Goal: Task Accomplishment & Management: Complete application form

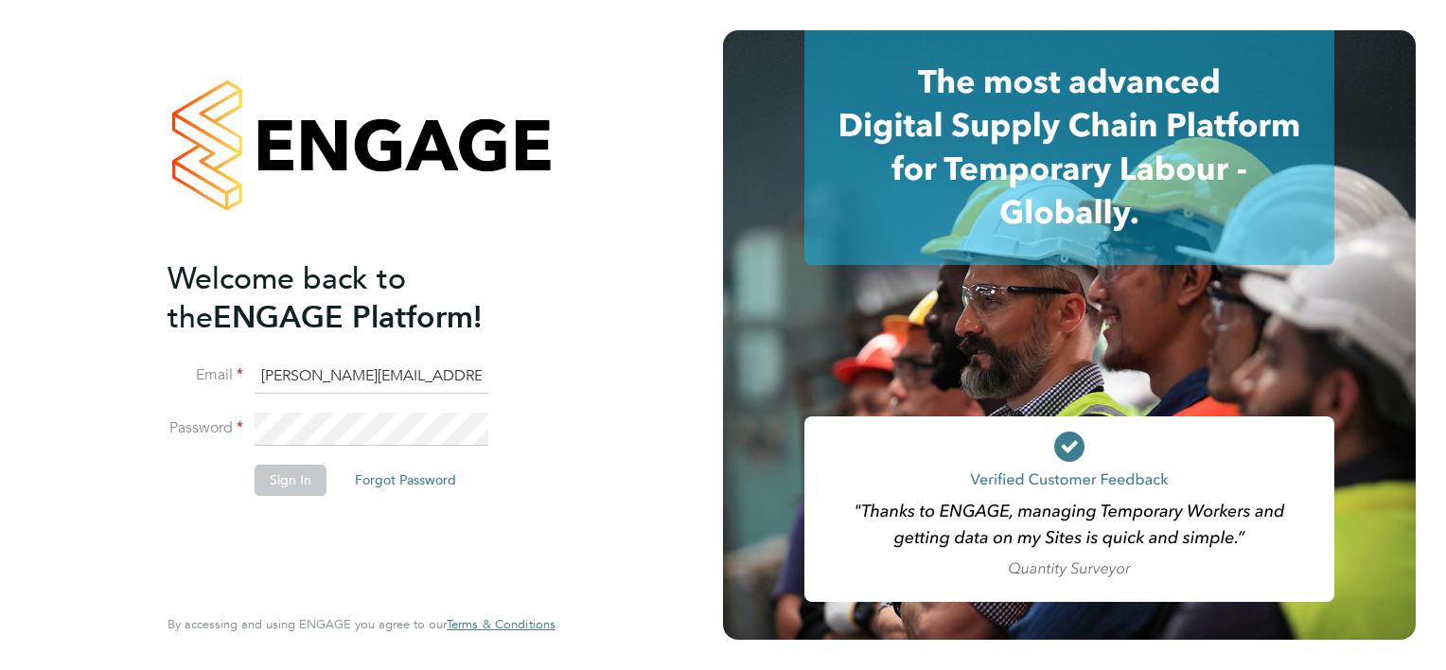
click at [375, 377] on input "william.brown@hys.com" at bounding box center [371, 376] width 234 height 34
type input "william.brown@hays.com"
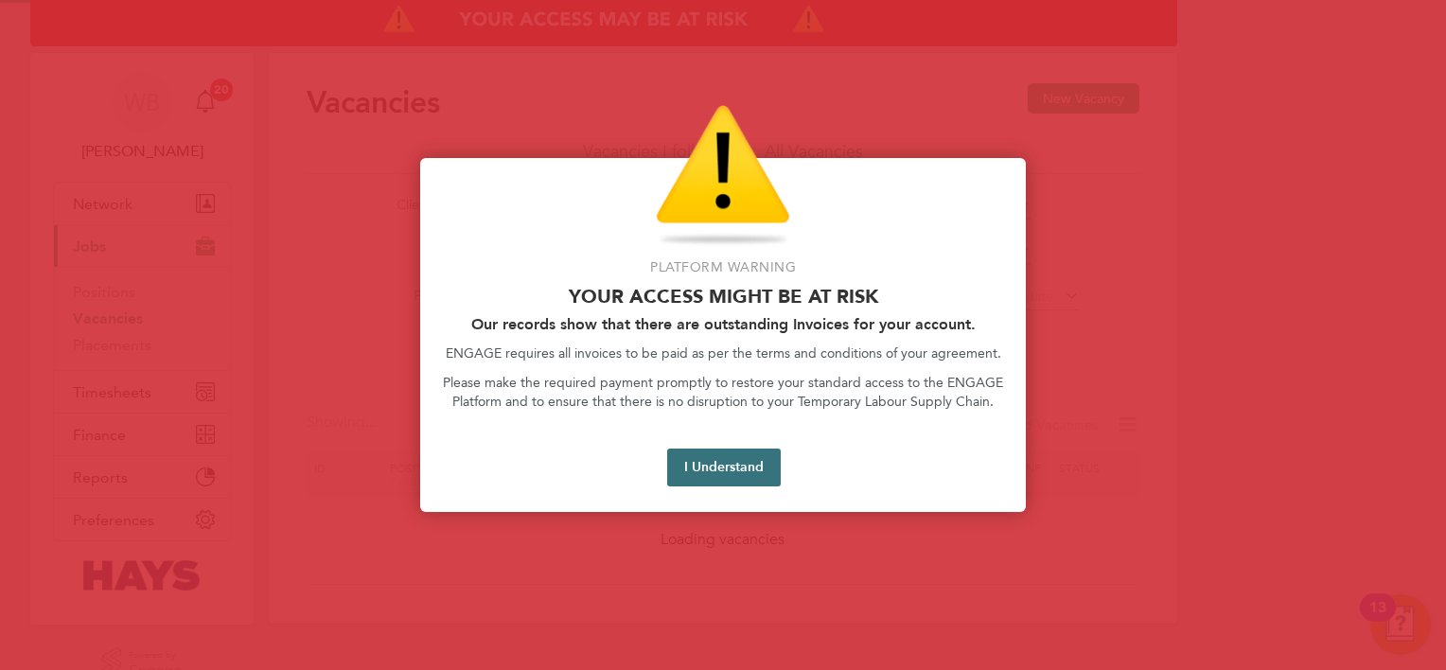
click at [749, 459] on button "I Understand" at bounding box center [724, 467] width 114 height 38
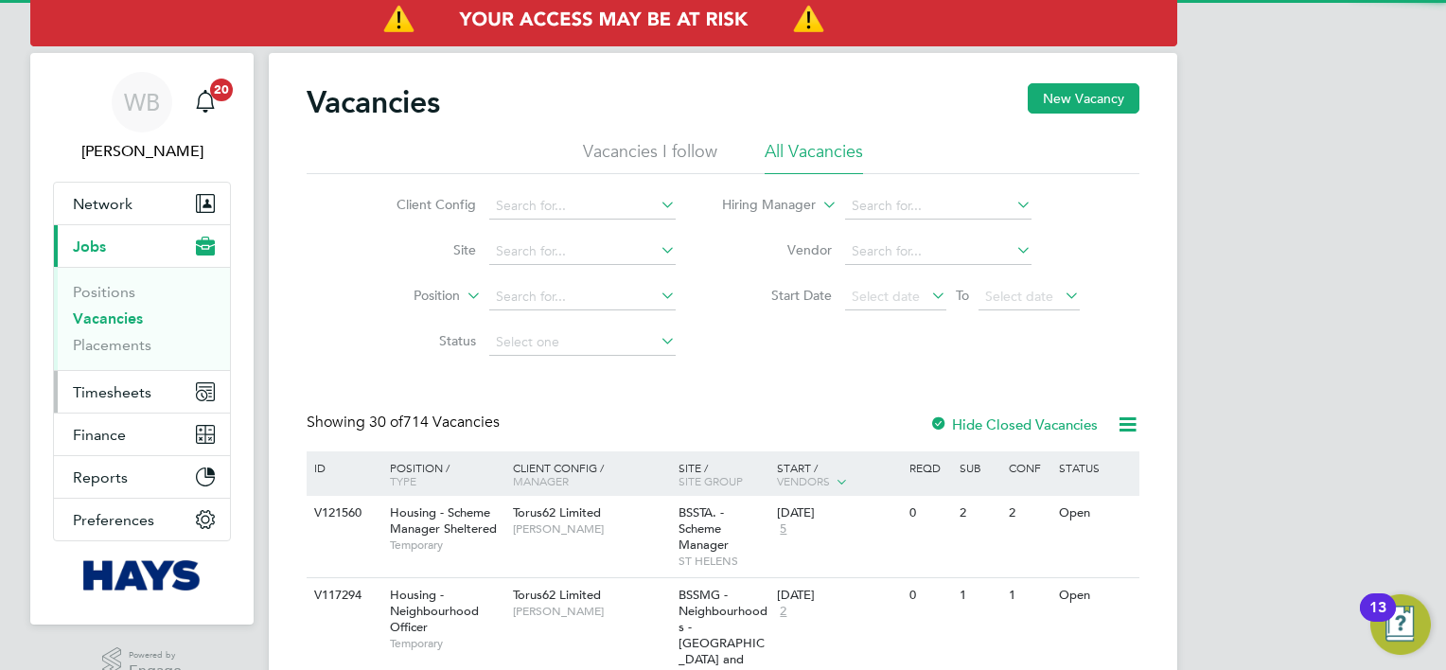
click at [117, 400] on button "Timesheets" at bounding box center [142, 392] width 176 height 42
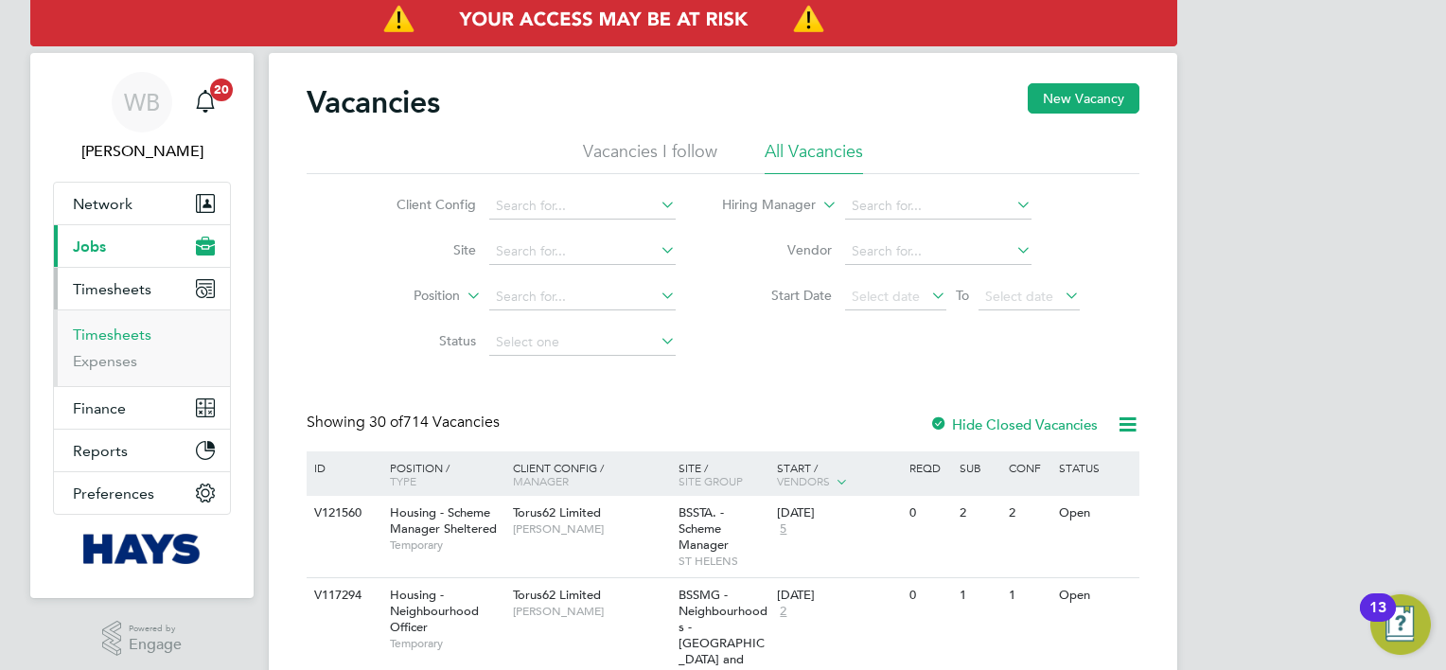
click at [139, 334] on link "Timesheets" at bounding box center [112, 334] width 79 height 18
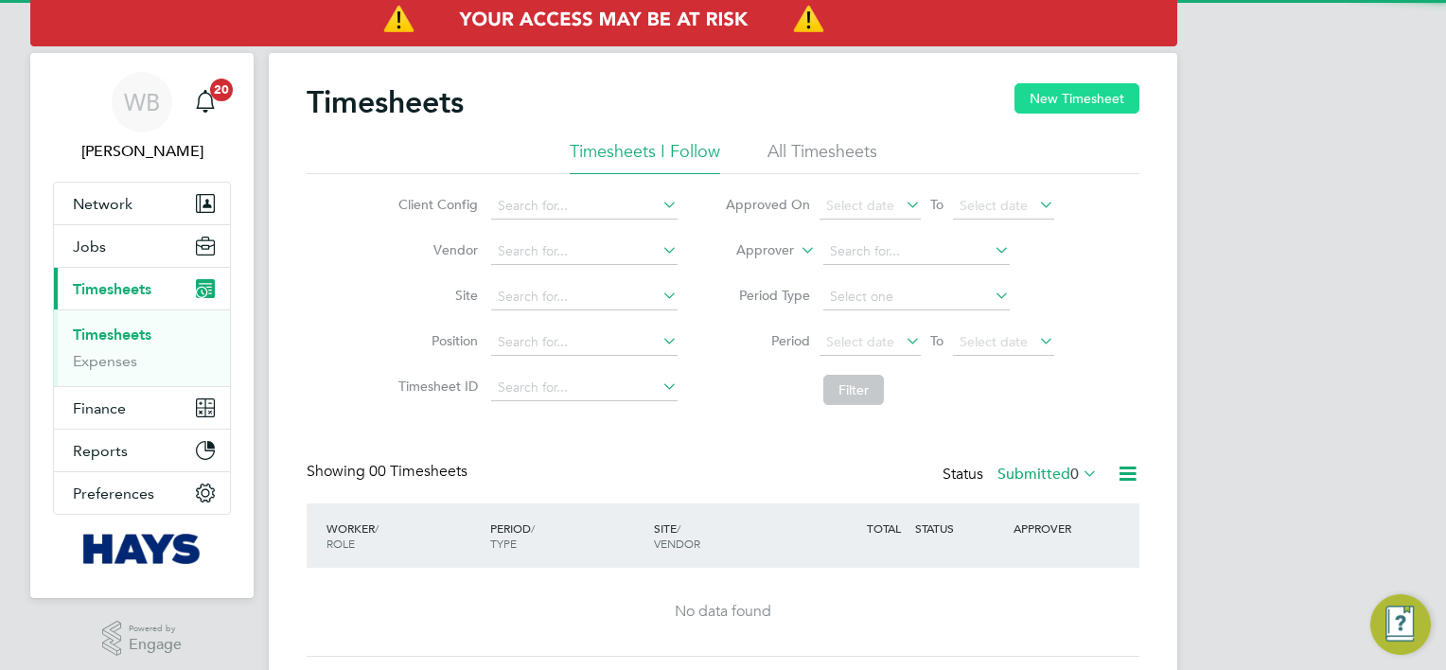
click at [1043, 112] on button "New Timesheet" at bounding box center [1076, 98] width 125 height 30
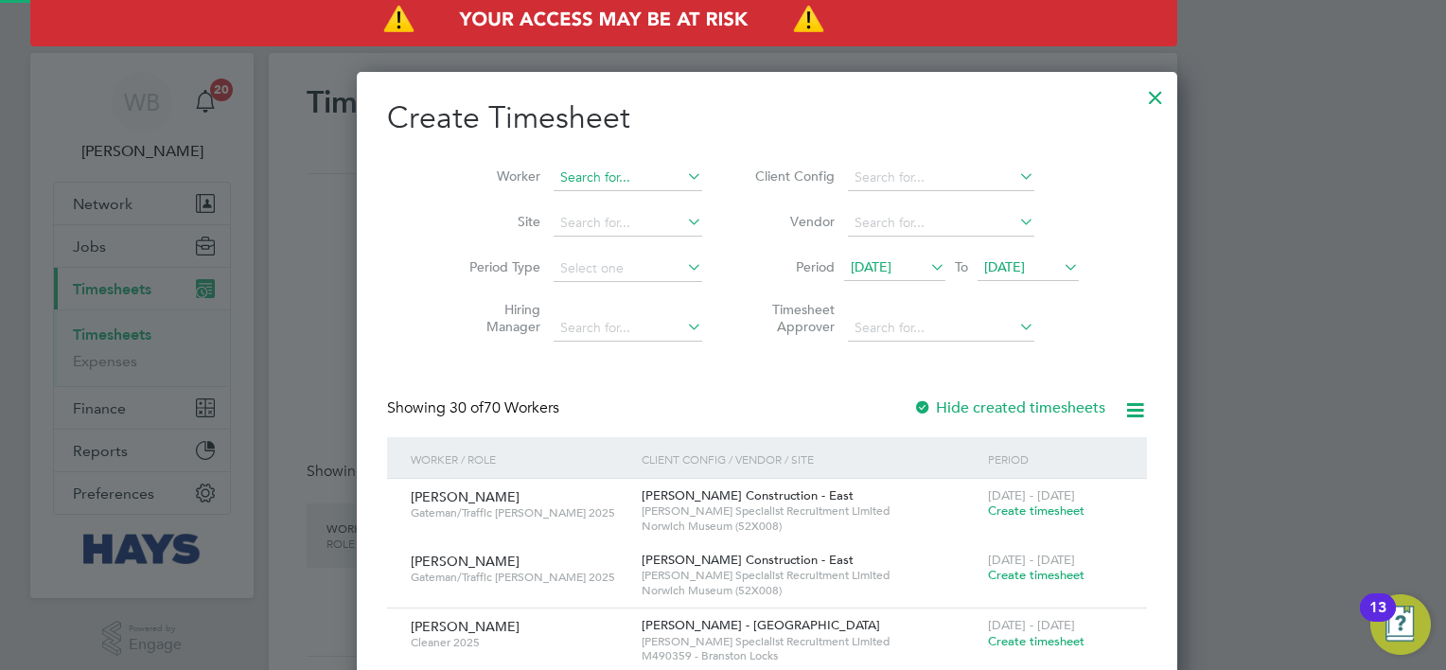
scroll to position [4105, 732]
click at [601, 171] on input at bounding box center [627, 178] width 149 height 26
click at [602, 203] on li "[PERSON_NAME] [PERSON_NAME]" at bounding box center [635, 203] width 253 height 26
type input "[PERSON_NAME]"
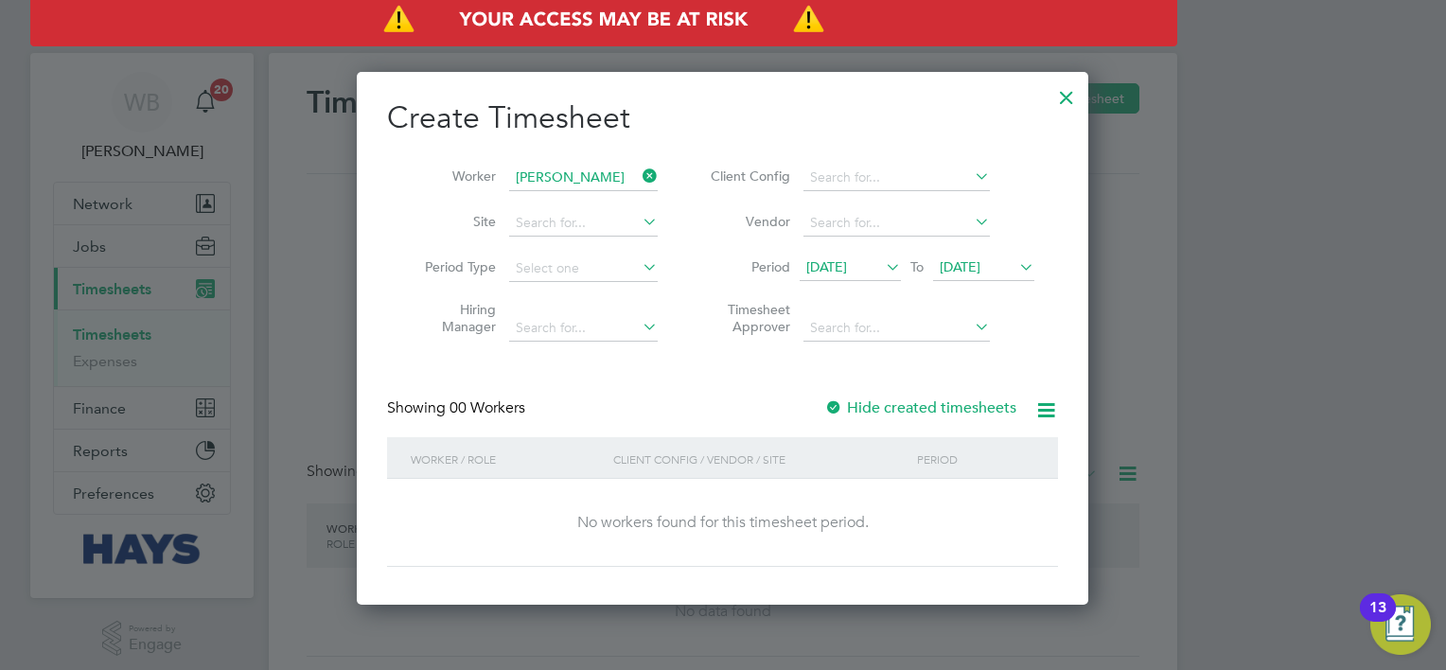
scroll to position [533, 732]
click at [904, 404] on label "Hide created timesheets" at bounding box center [920, 407] width 192 height 19
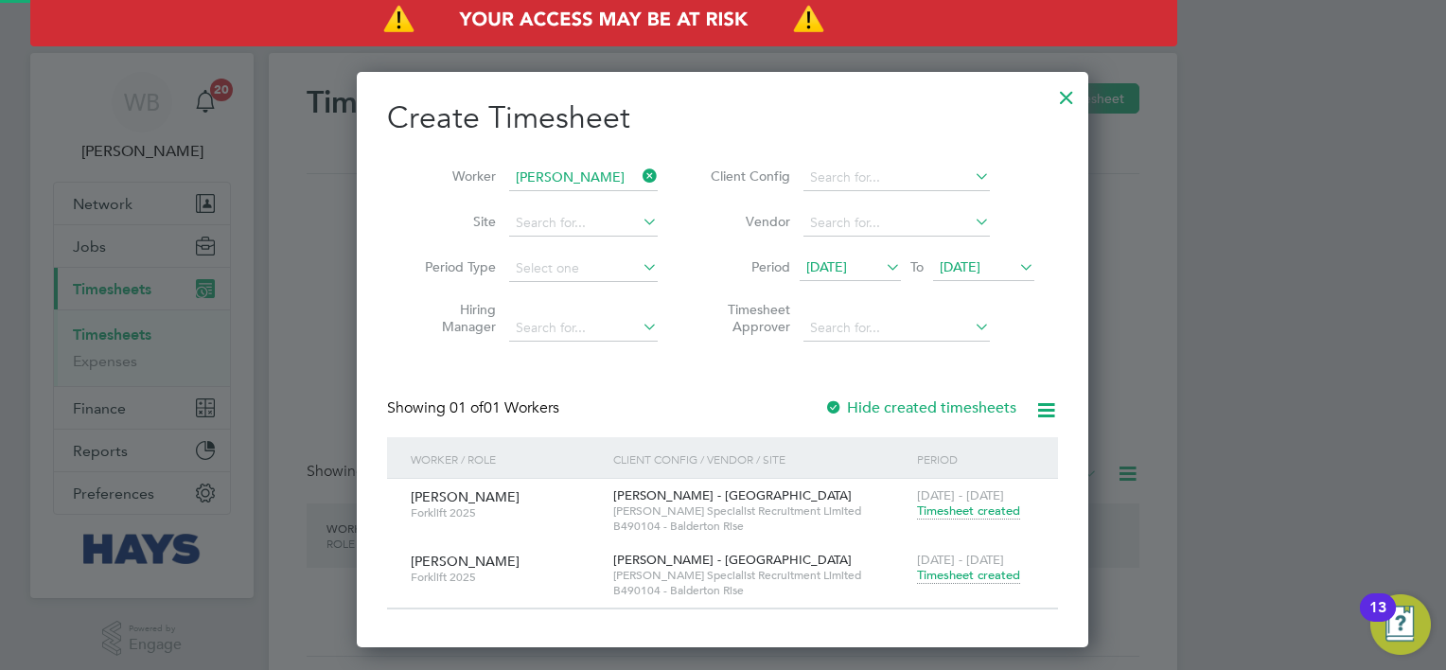
scroll to position [573, 732]
click at [971, 576] on span "Timesheet created" at bounding box center [968, 575] width 103 height 17
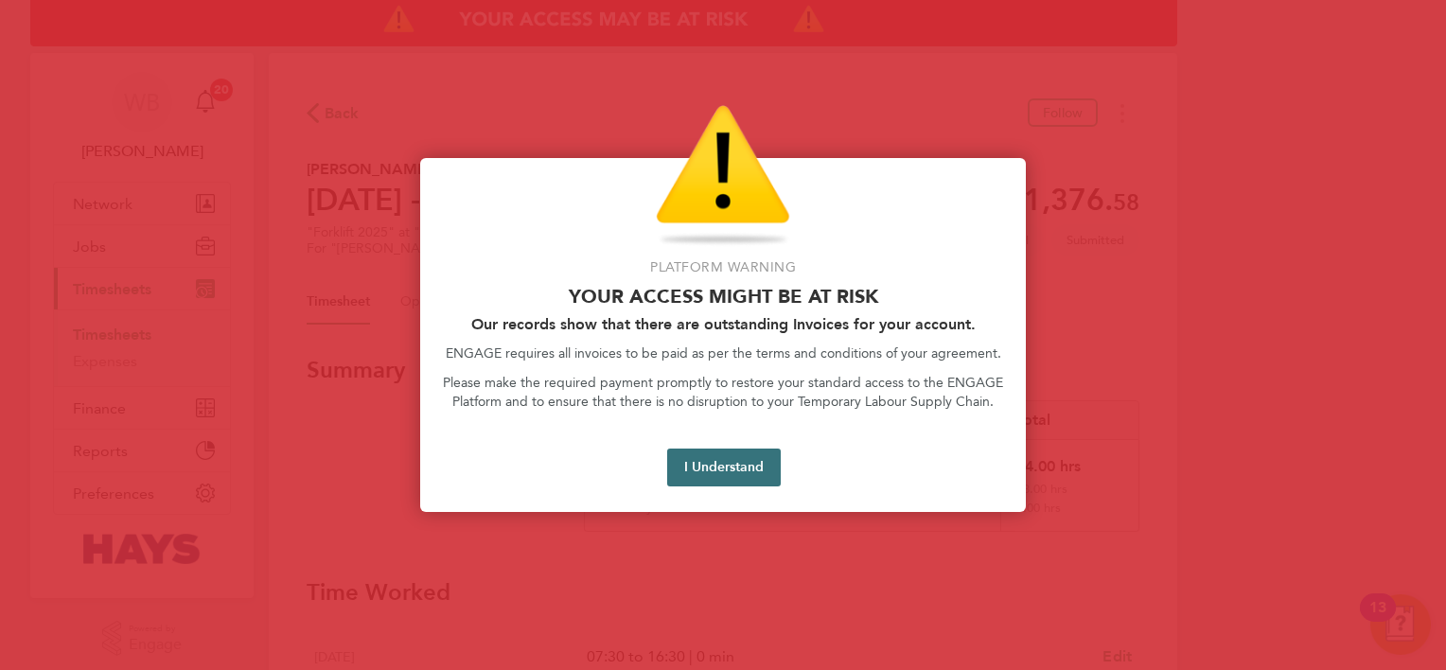
click at [711, 454] on button "I Understand" at bounding box center [724, 467] width 114 height 38
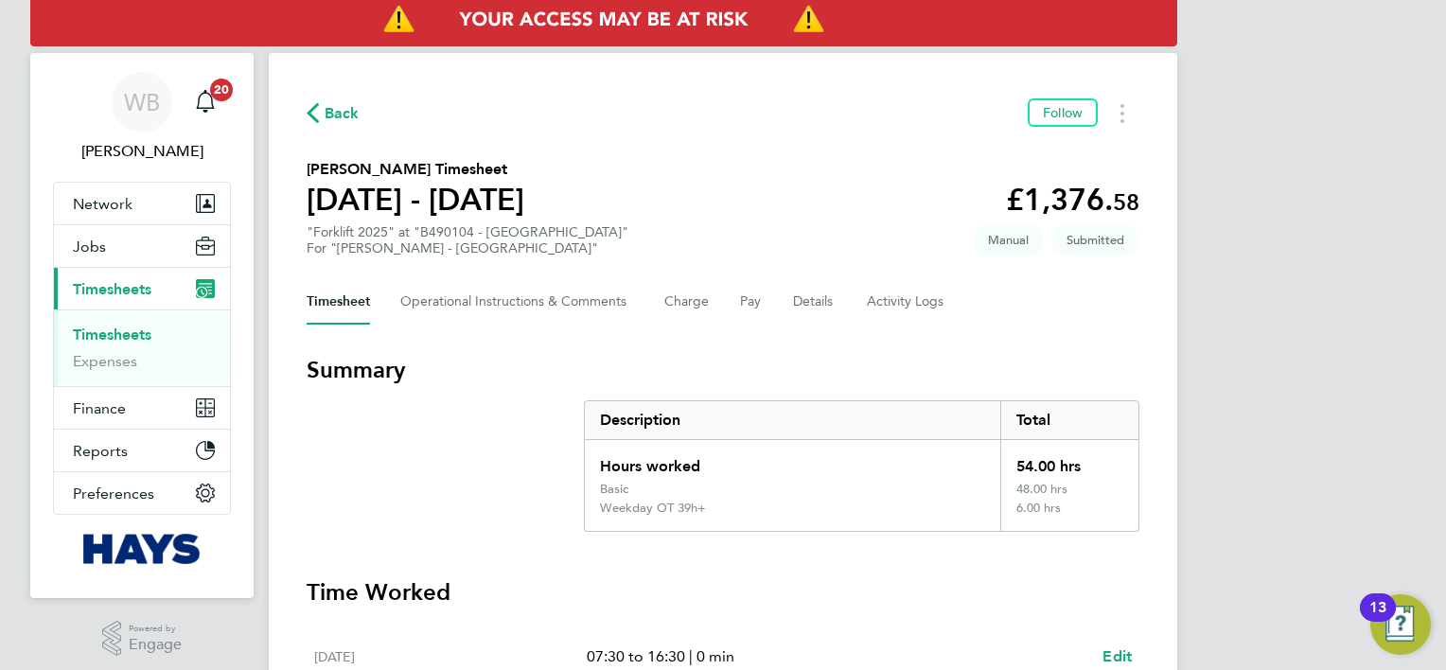
click at [337, 112] on span "Back" at bounding box center [341, 113] width 35 height 23
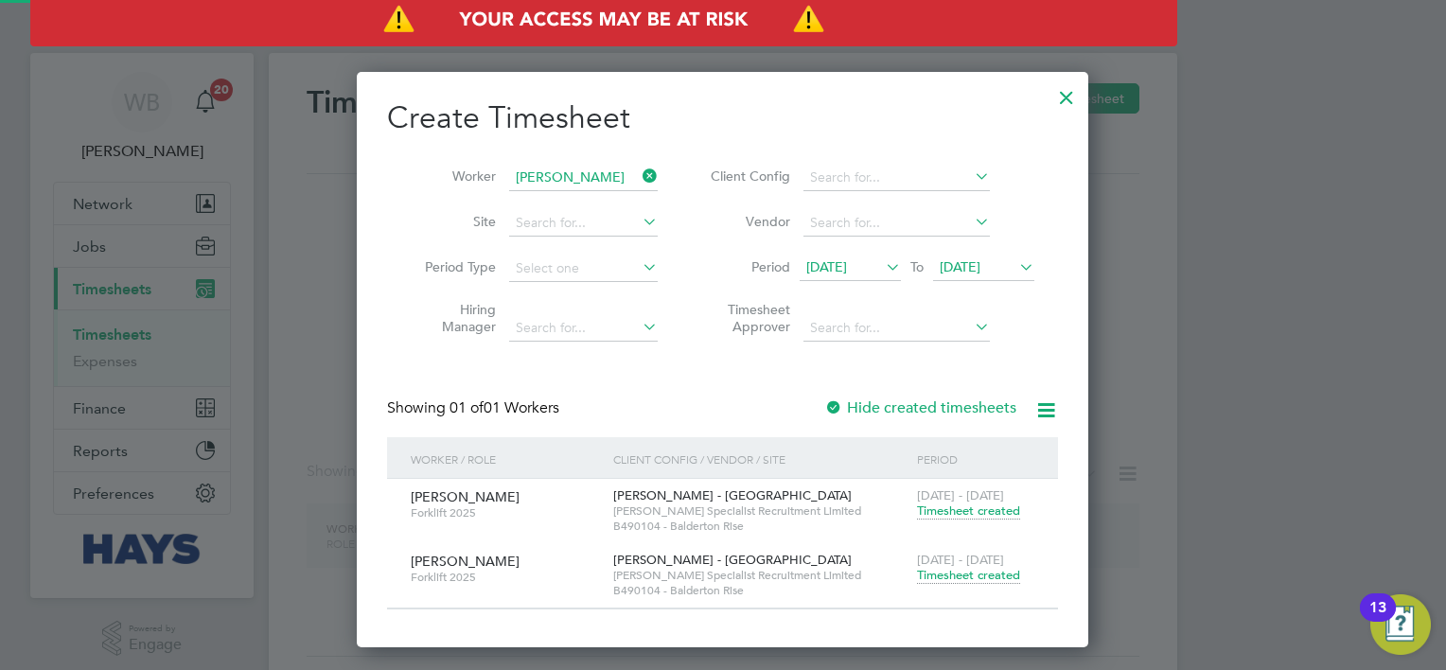
scroll to position [573, 732]
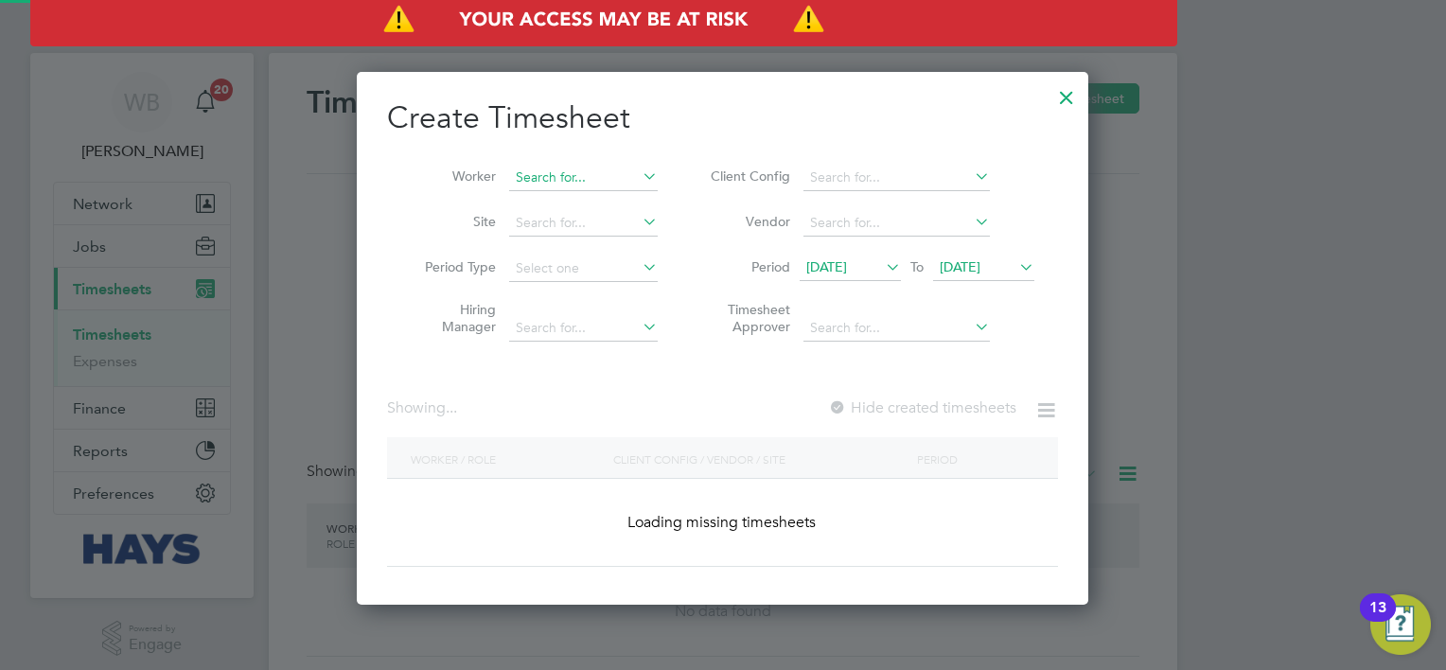
click at [579, 178] on input at bounding box center [583, 178] width 149 height 26
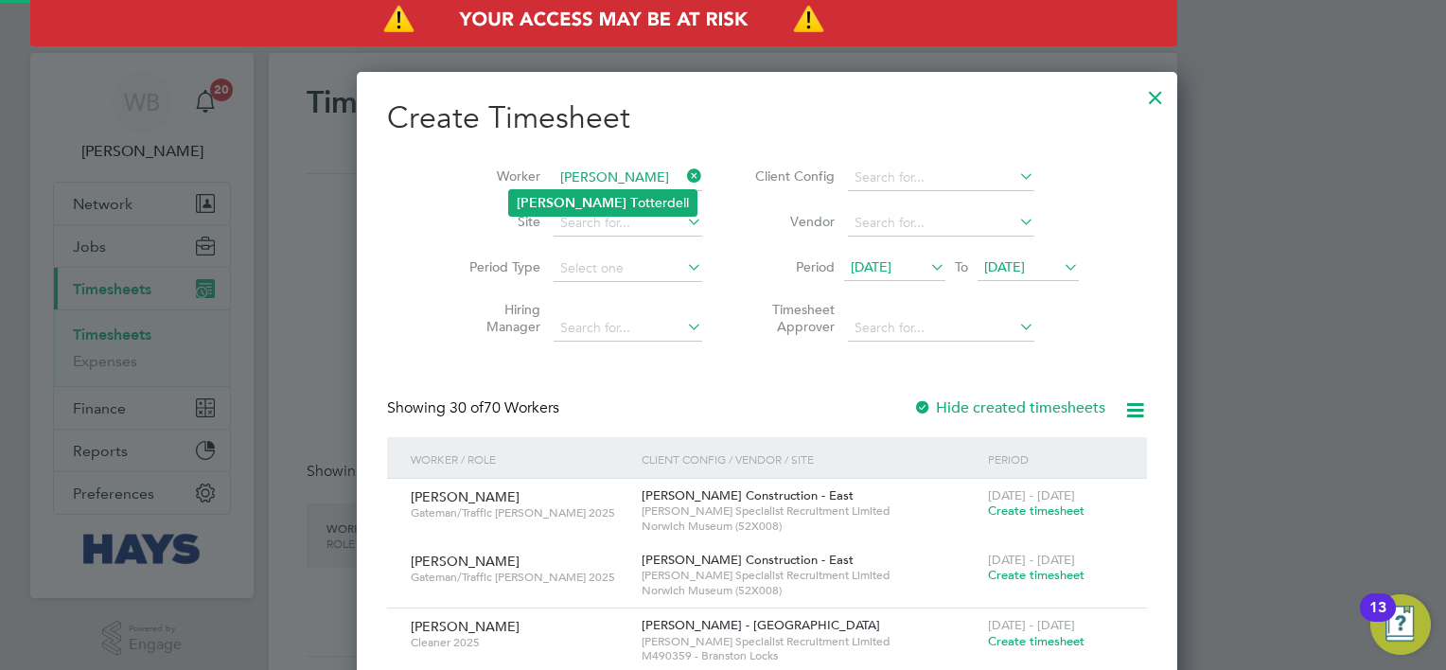
click at [603, 204] on li "[PERSON_NAME]" at bounding box center [602, 203] width 187 height 26
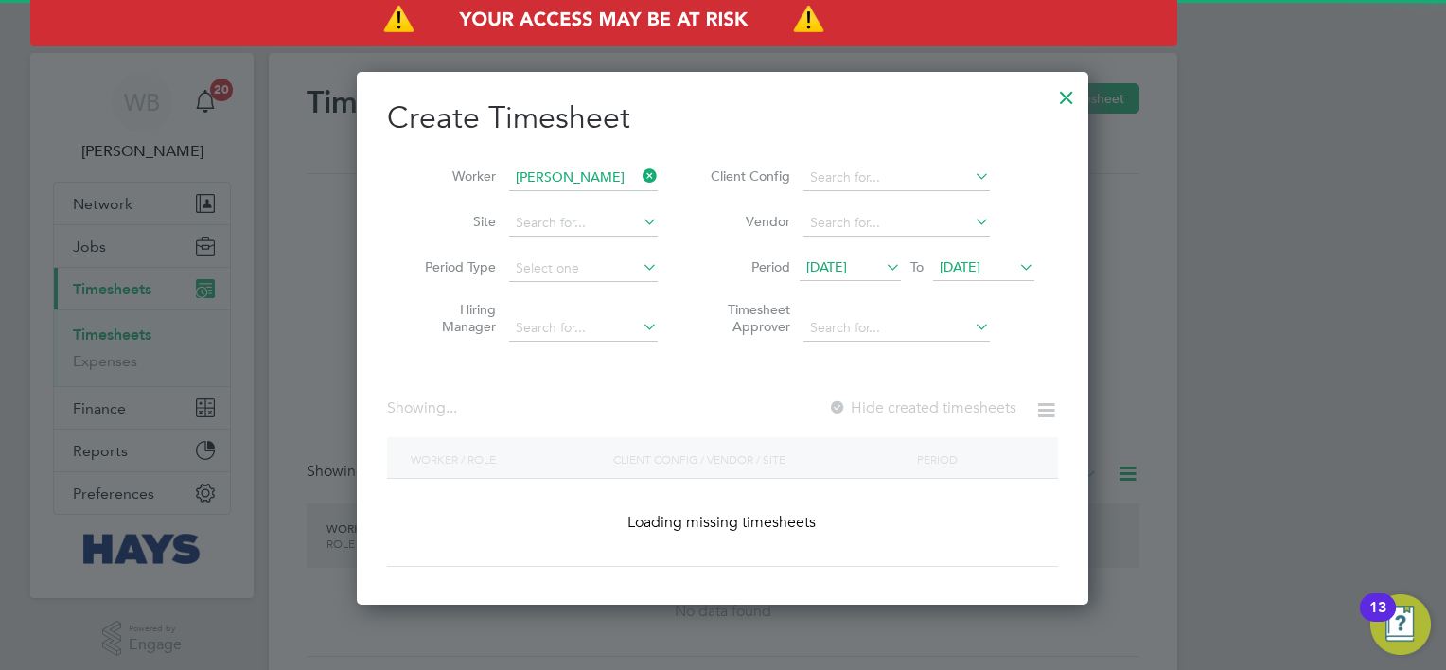
type input "[PERSON_NAME]"
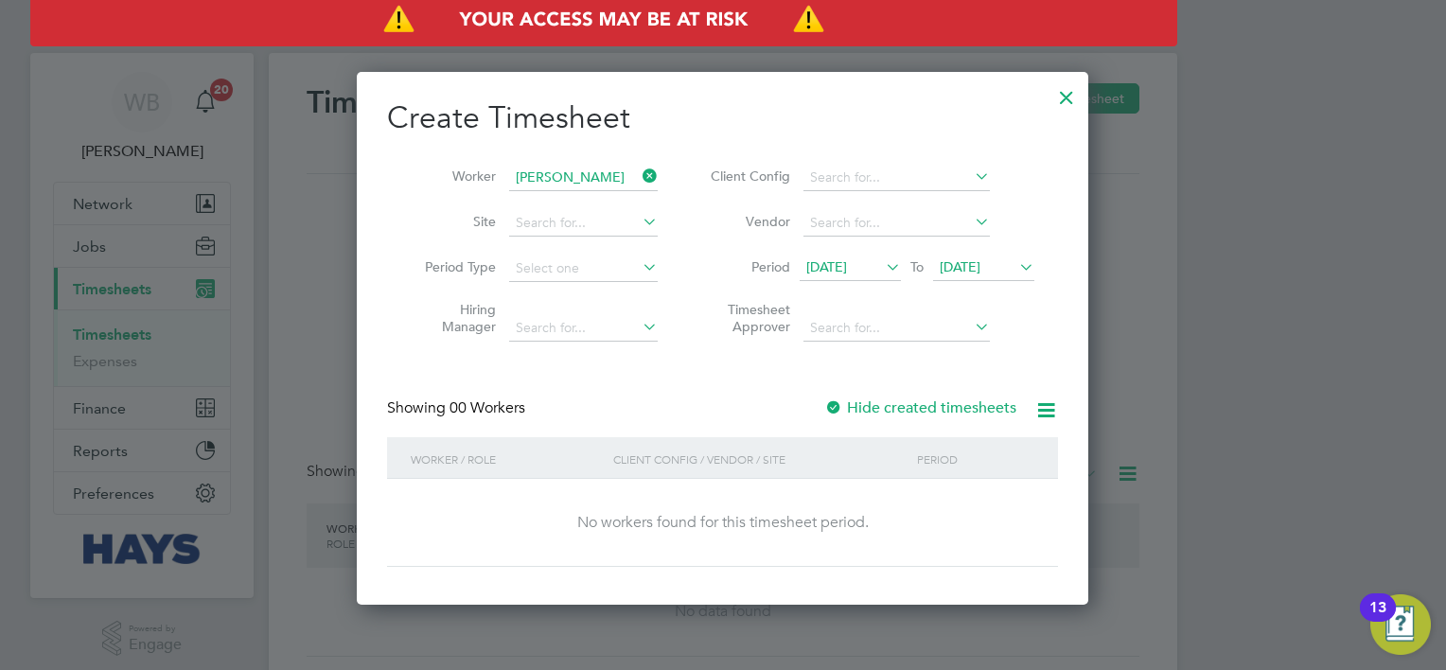
scroll to position [533, 732]
click at [951, 402] on label "Hide created timesheets" at bounding box center [920, 407] width 192 height 19
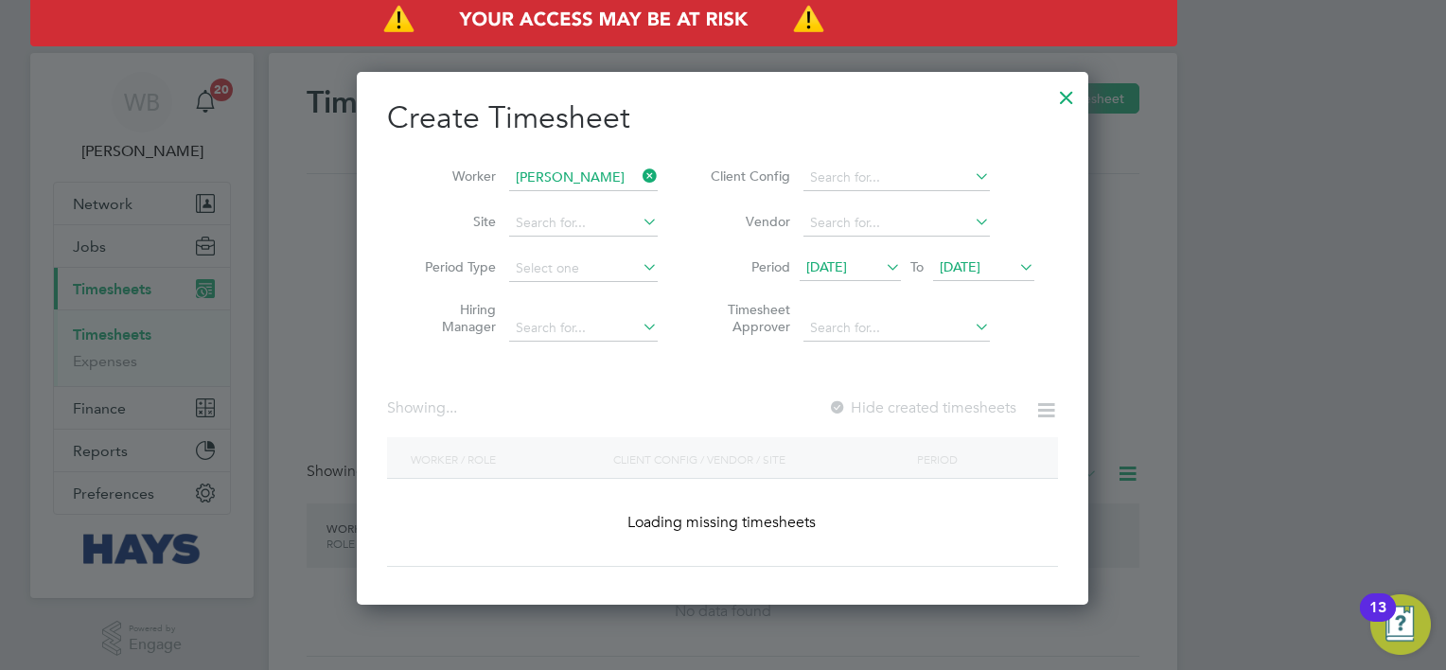
scroll to position [573, 732]
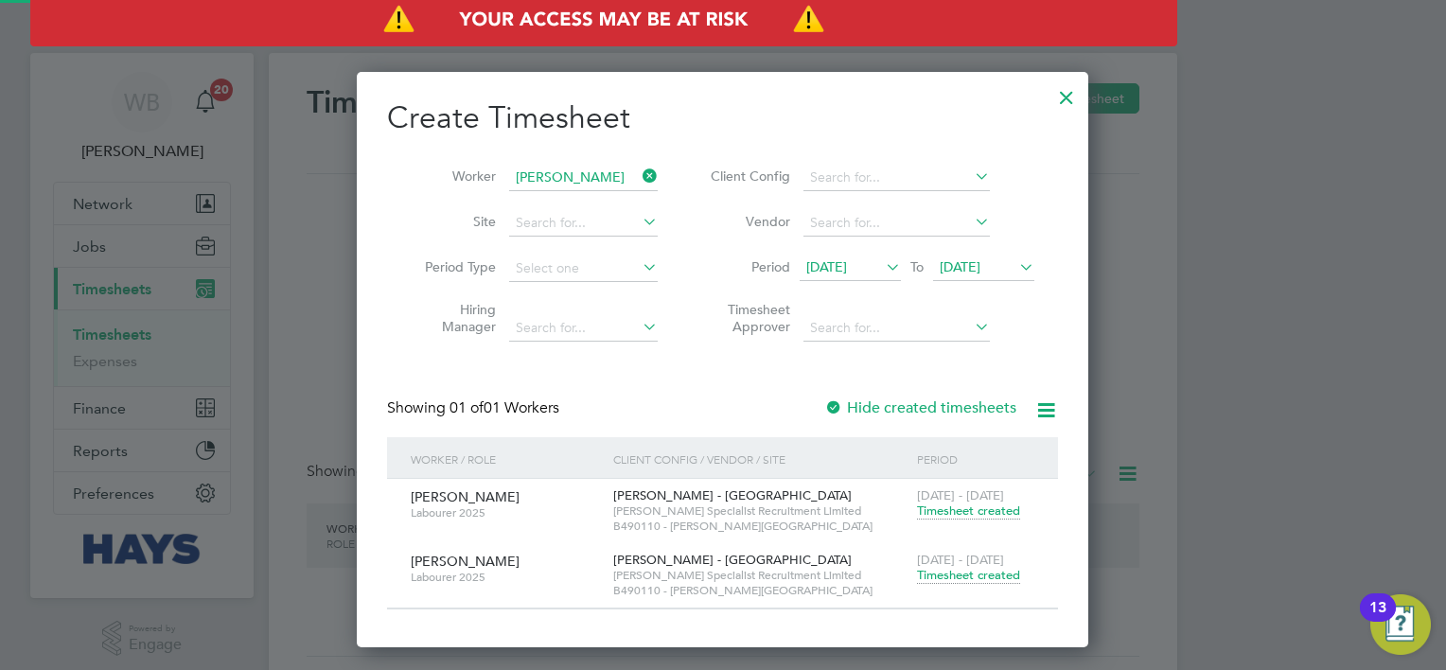
click at [973, 575] on span "Timesheet created" at bounding box center [968, 575] width 103 height 17
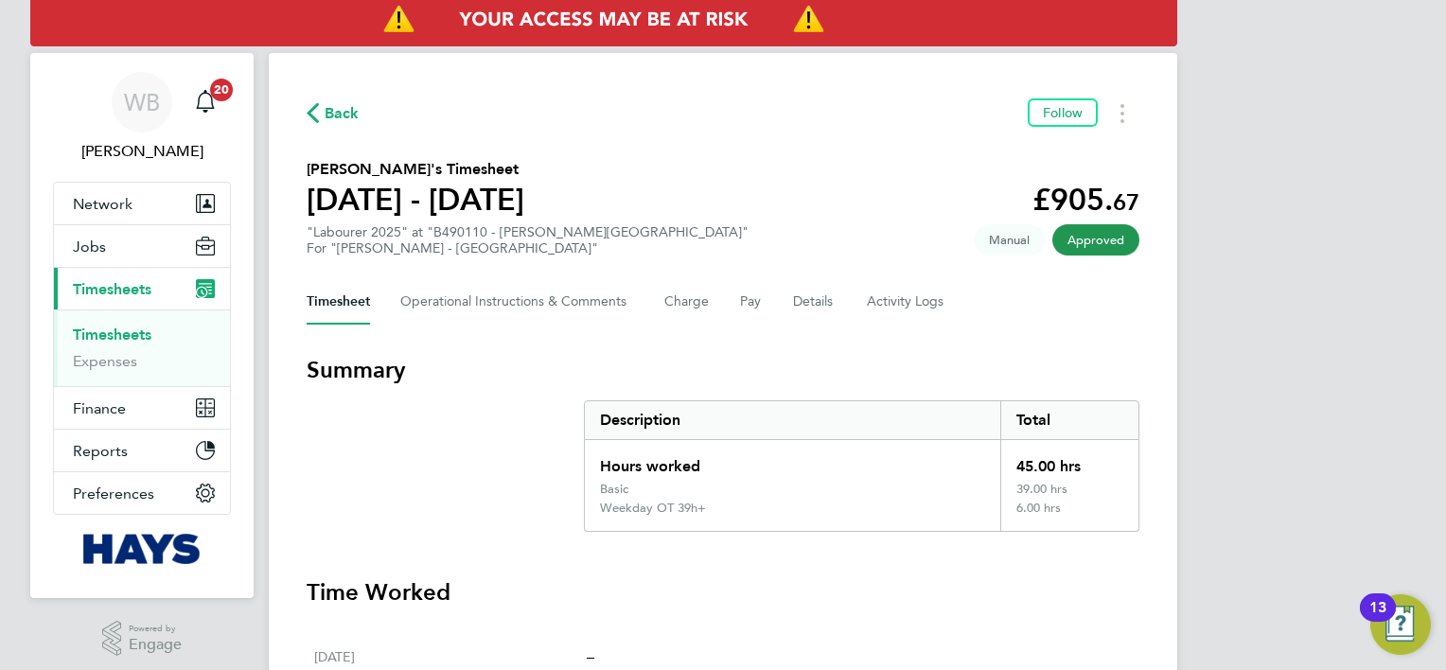
click at [325, 128] on div "Back Follow" at bounding box center [723, 112] width 833 height 29
click at [327, 118] on span "Back" at bounding box center [341, 113] width 35 height 23
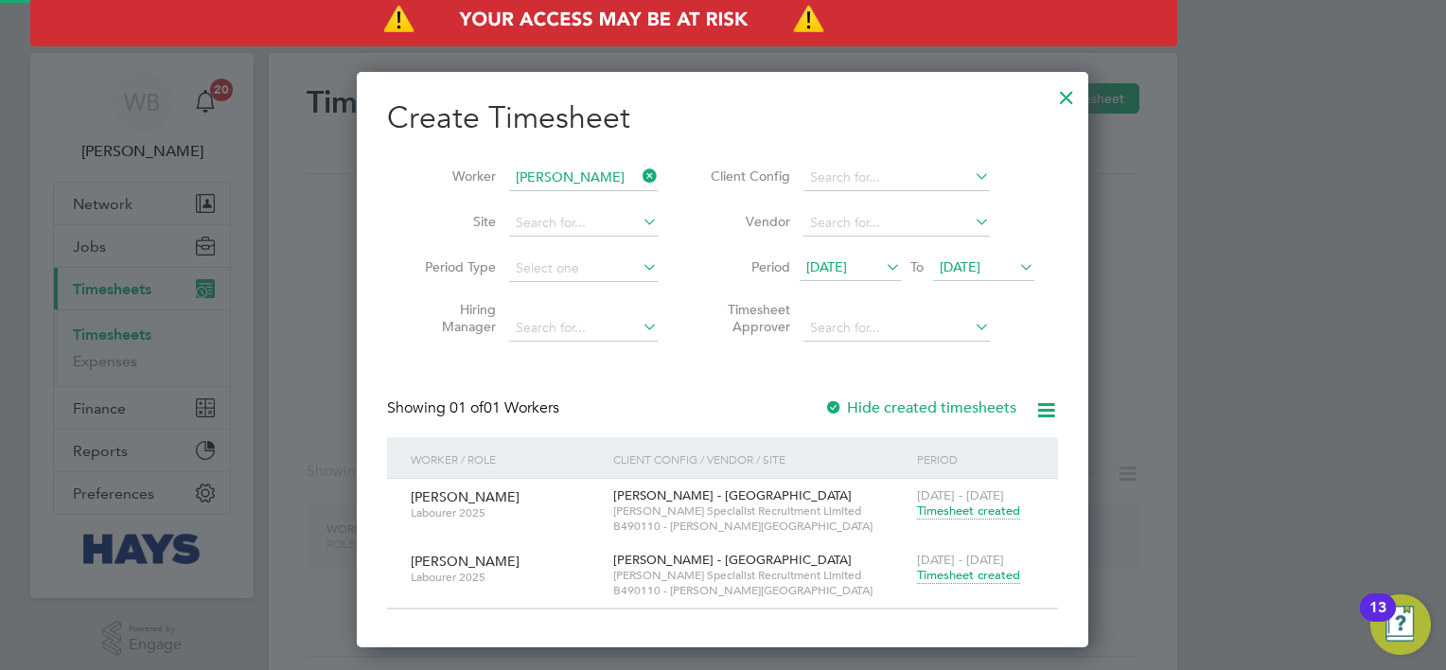
scroll to position [573, 732]
click at [568, 184] on input at bounding box center [583, 178] width 149 height 26
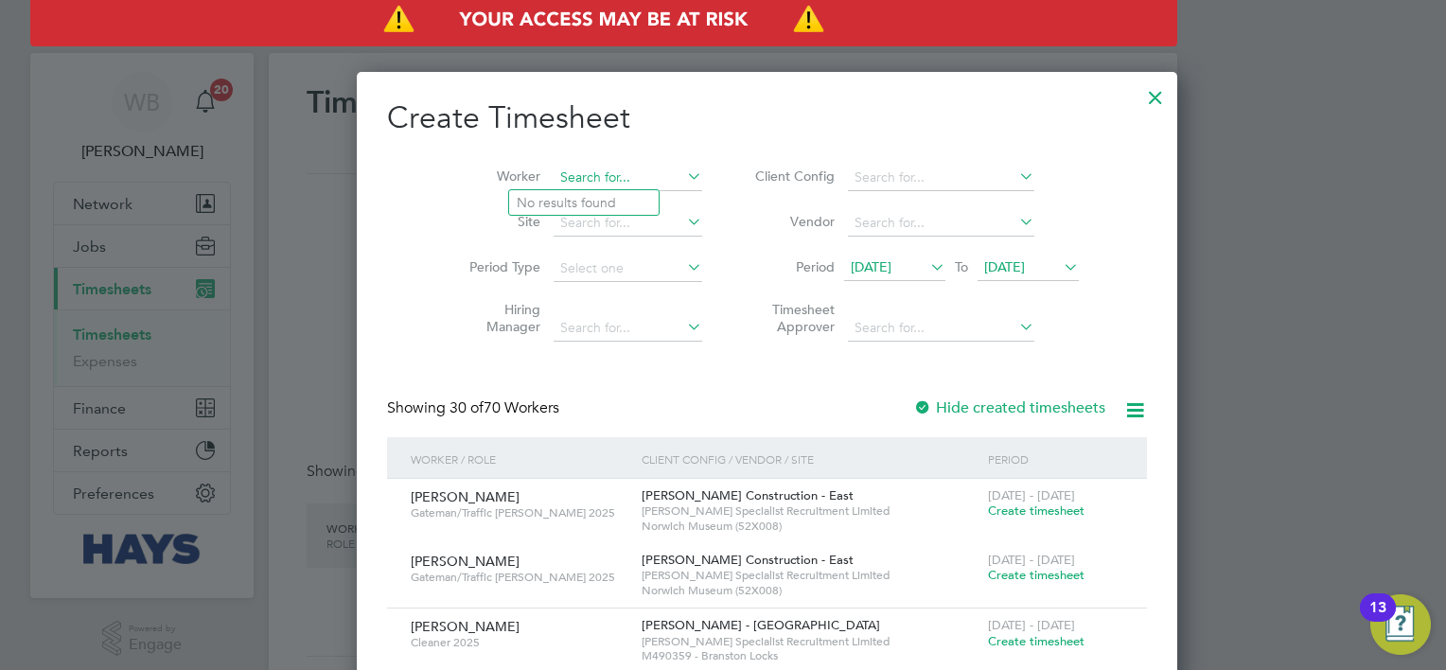
scroll to position [4105, 732]
click at [571, 195] on li "[PERSON_NAME] Higg ins" at bounding box center [612, 203] width 206 height 26
type input "[PERSON_NAME]"
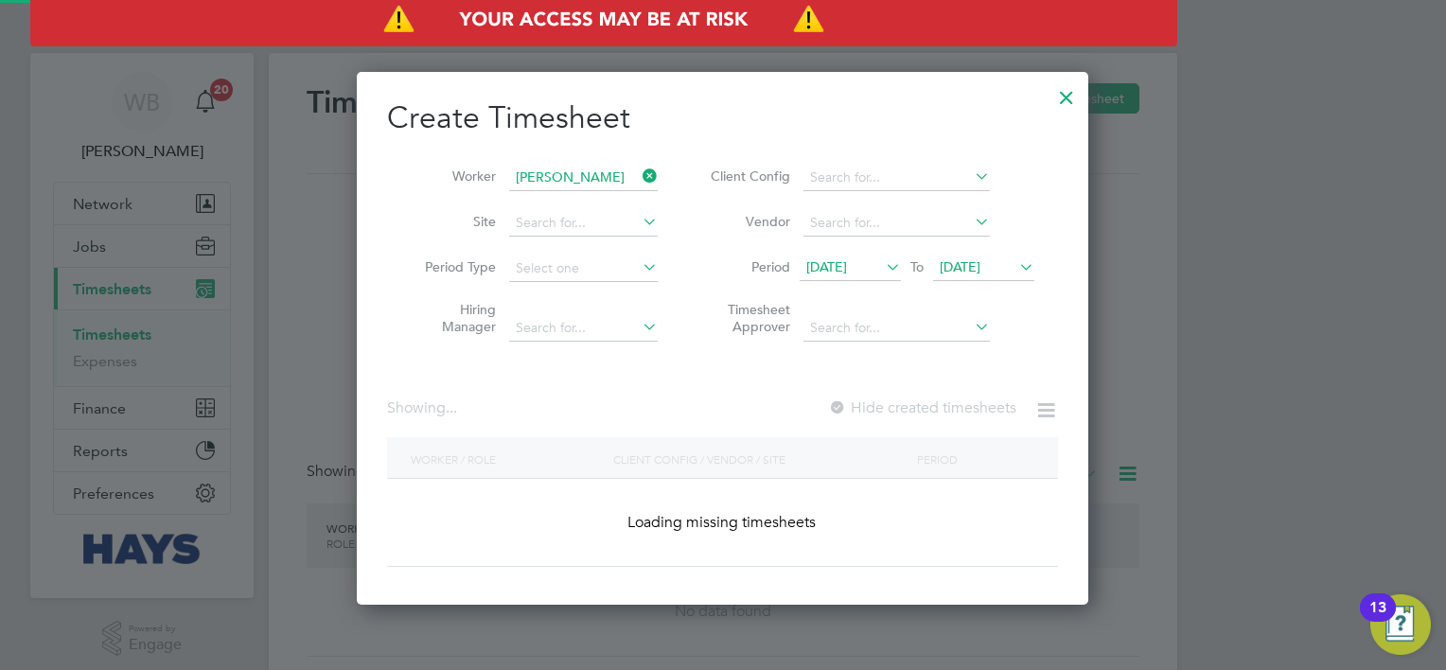
scroll to position [533, 732]
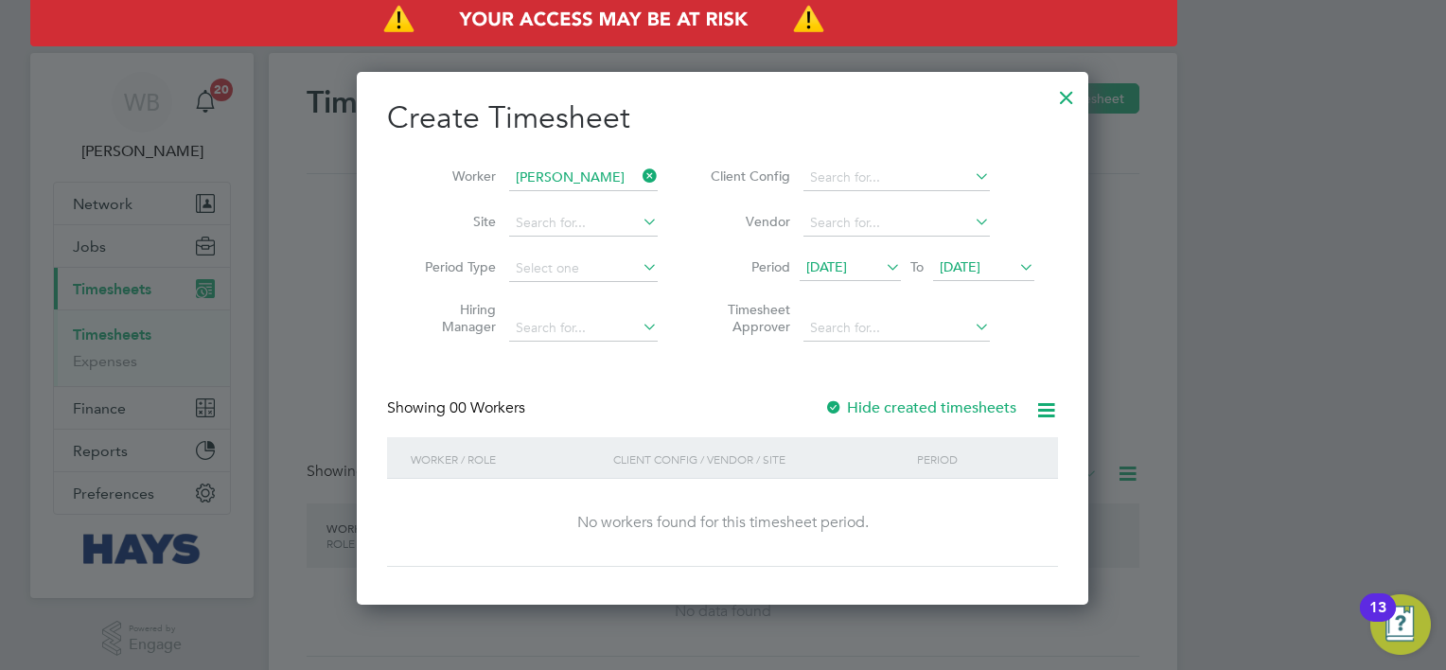
click at [877, 392] on div "Create Timesheet Worker [PERSON_NAME] Site Period Type Hiring Manager Client Co…" at bounding box center [722, 332] width 671 height 468
click at [889, 410] on label "Hide created timesheets" at bounding box center [920, 407] width 192 height 19
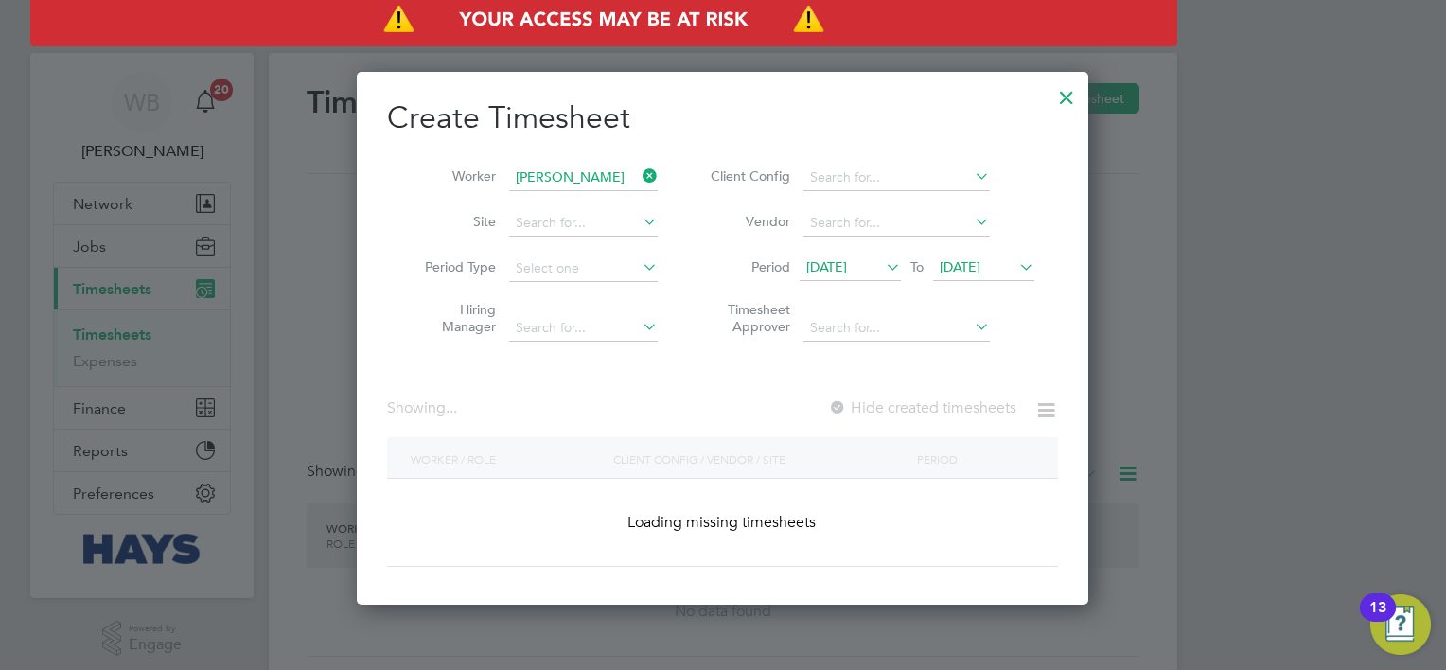
scroll to position [573, 732]
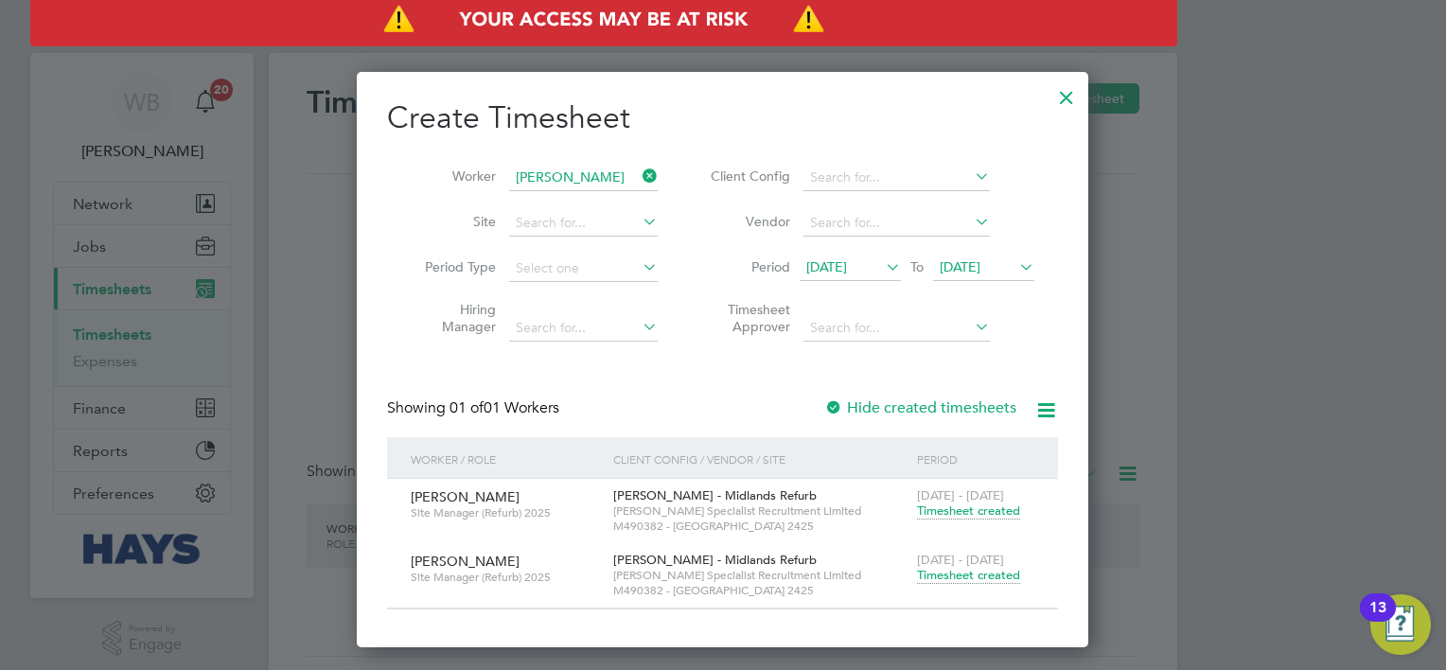
click at [972, 575] on span "Timesheet created" at bounding box center [968, 575] width 103 height 17
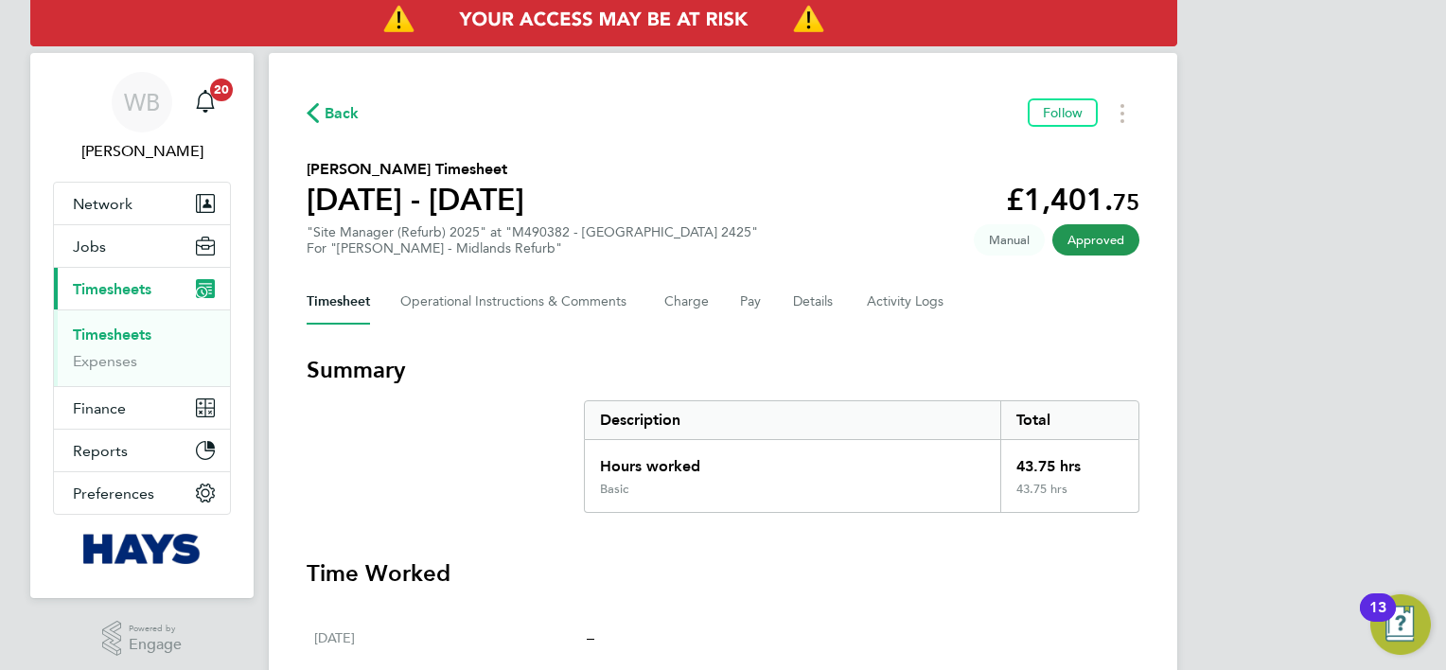
click at [337, 114] on span "Back" at bounding box center [341, 113] width 35 height 23
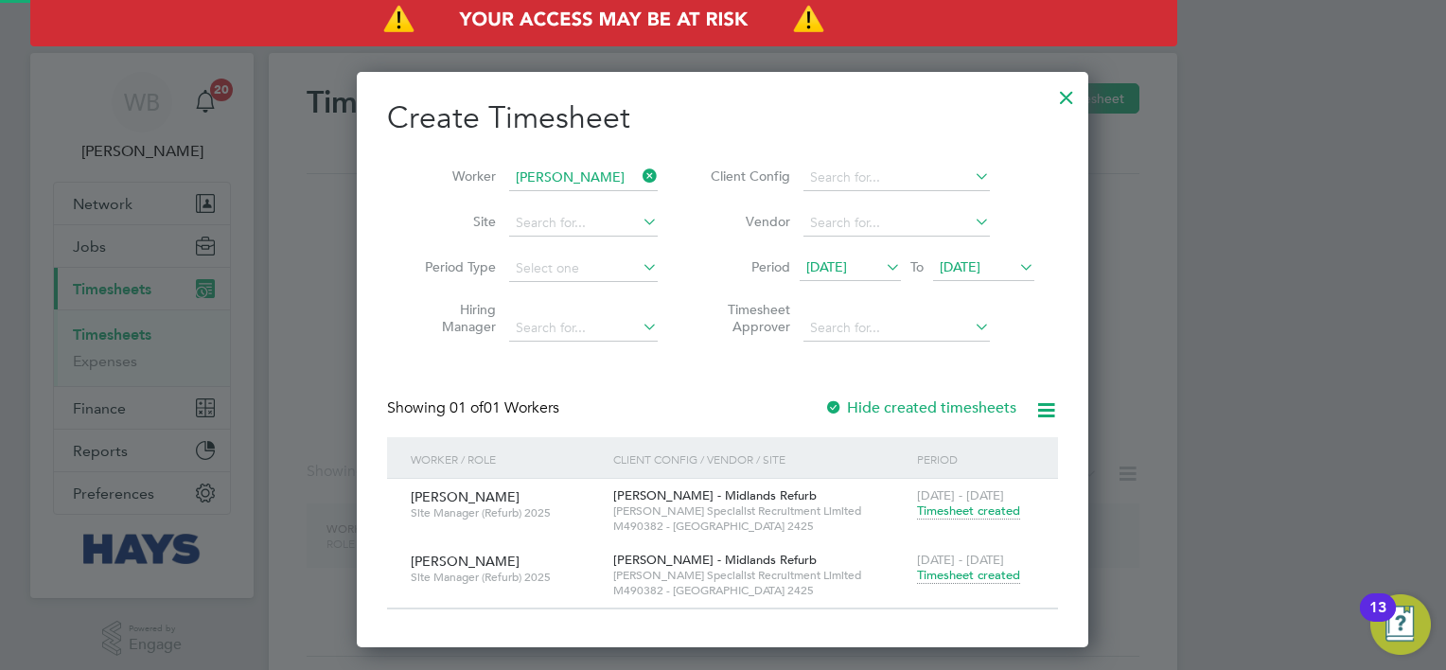
scroll to position [573, 732]
click at [505, 176] on li "Worker [PERSON_NAME]" at bounding box center [534, 177] width 294 height 45
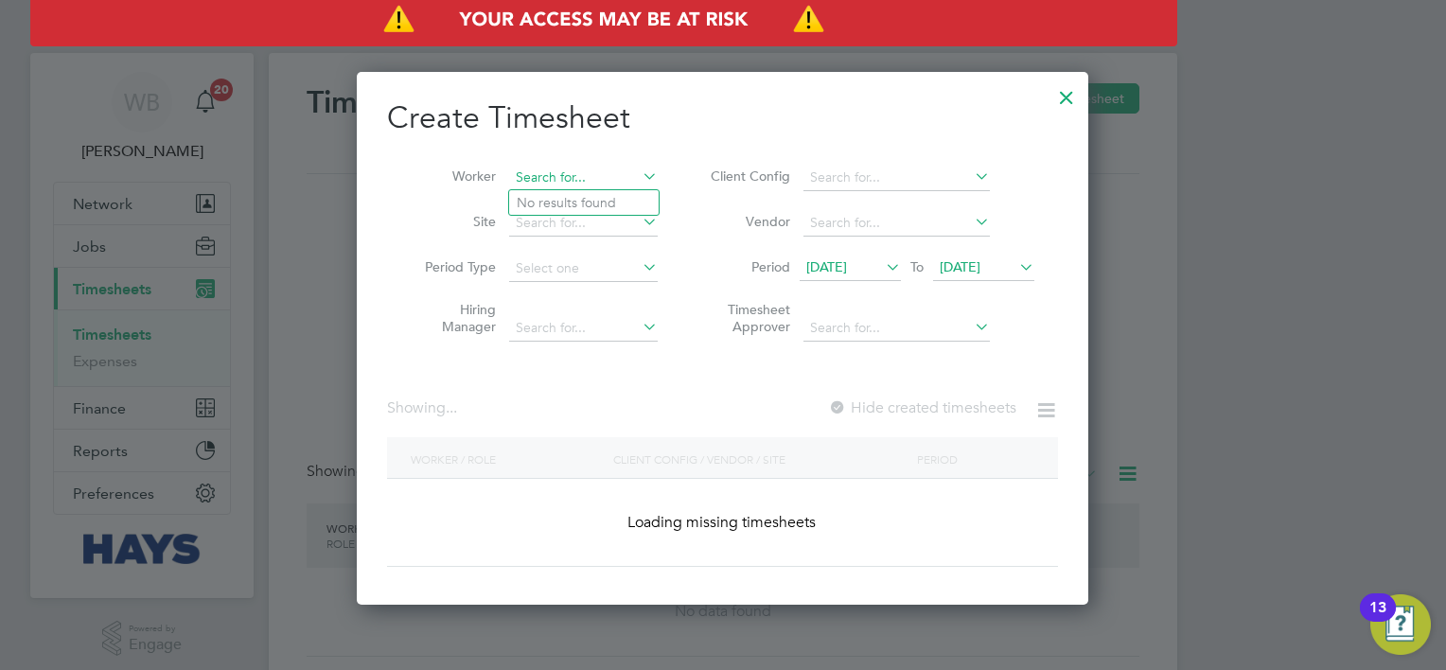
click at [516, 179] on input at bounding box center [583, 178] width 149 height 26
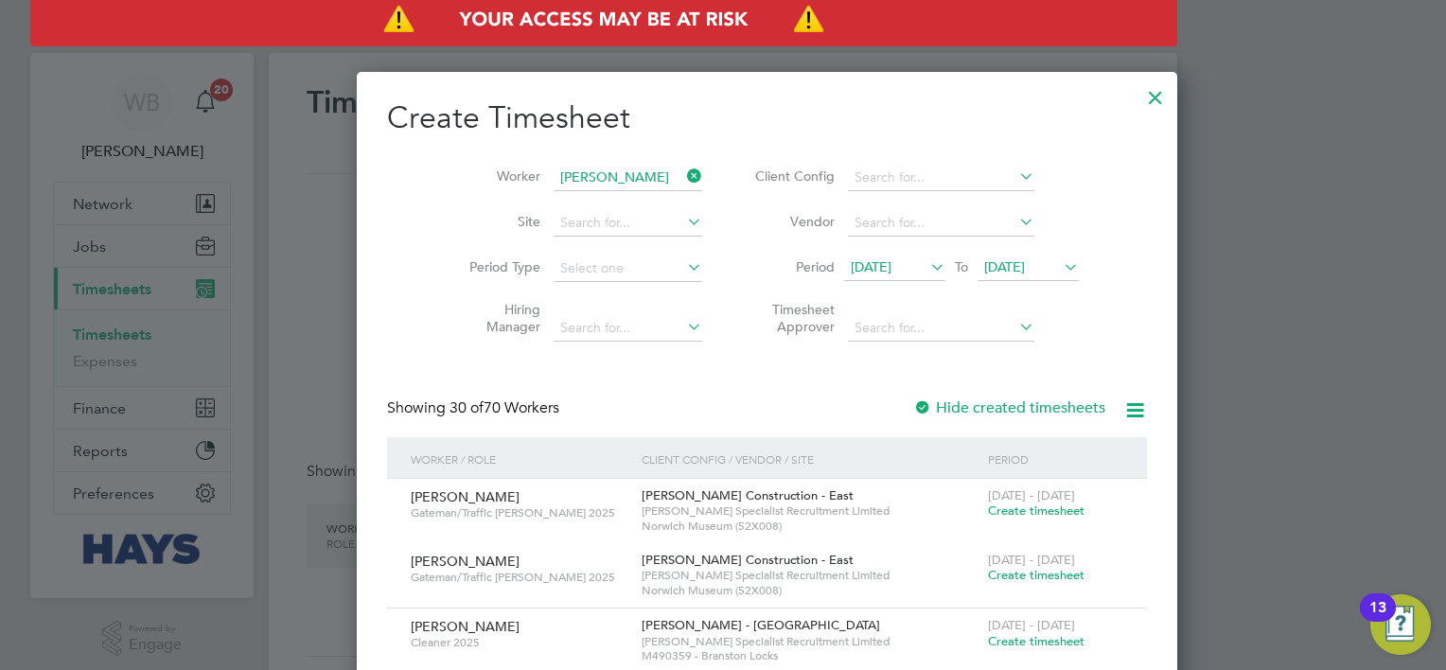
click at [602, 195] on b "Harp" at bounding box center [586, 203] width 30 height 16
type input "[PERSON_NAME]"
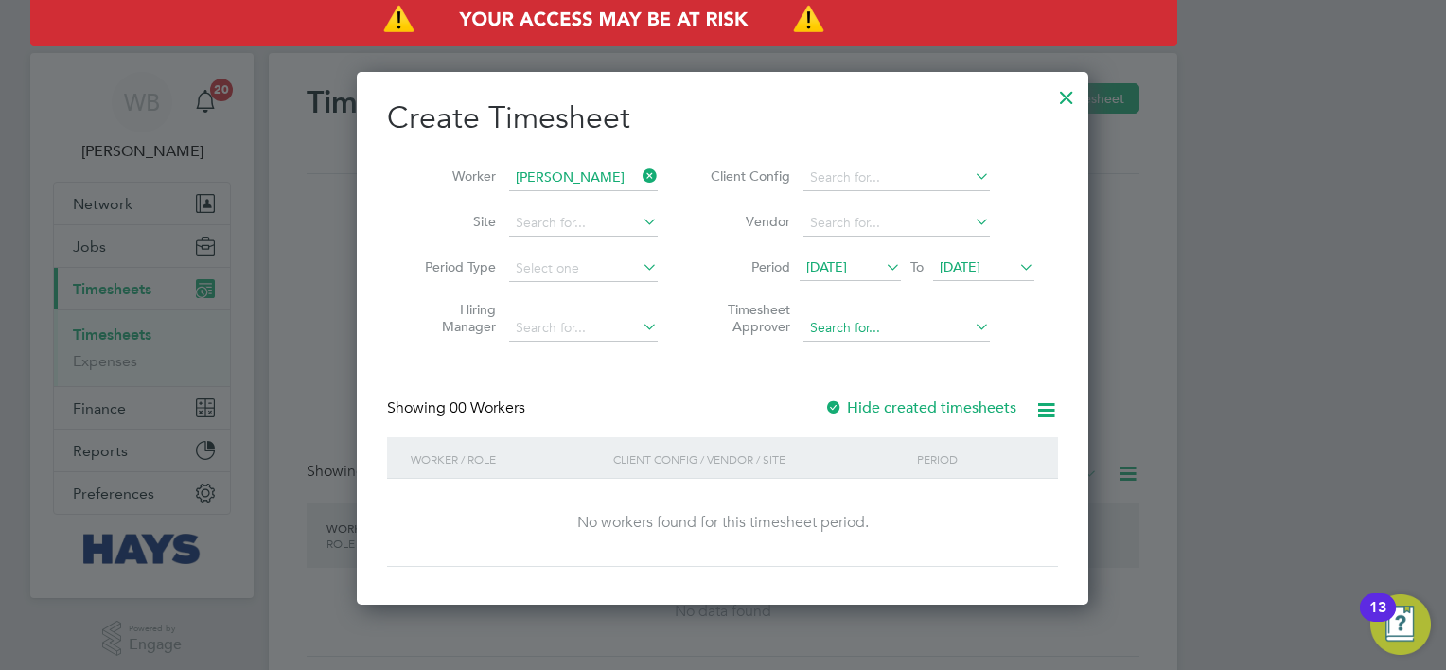
scroll to position [533, 732]
click at [920, 406] on label "Hide created timesheets" at bounding box center [920, 407] width 192 height 19
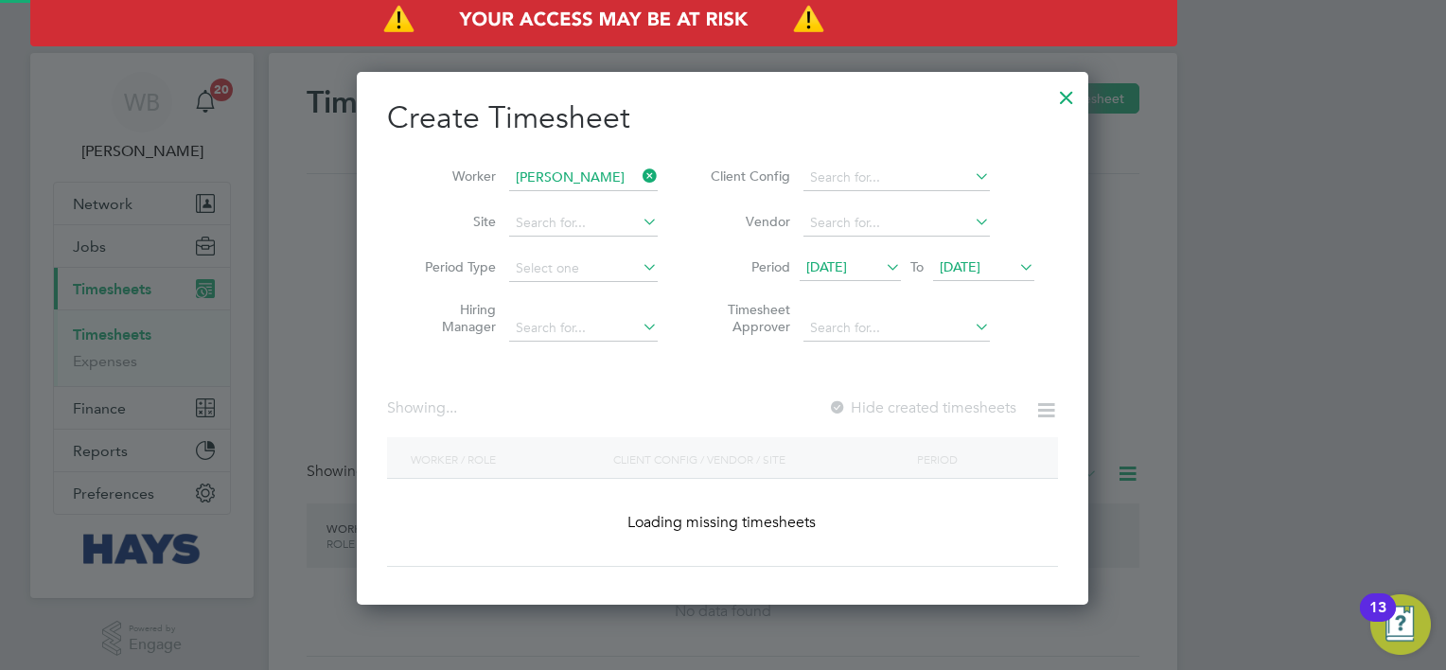
scroll to position [0, 0]
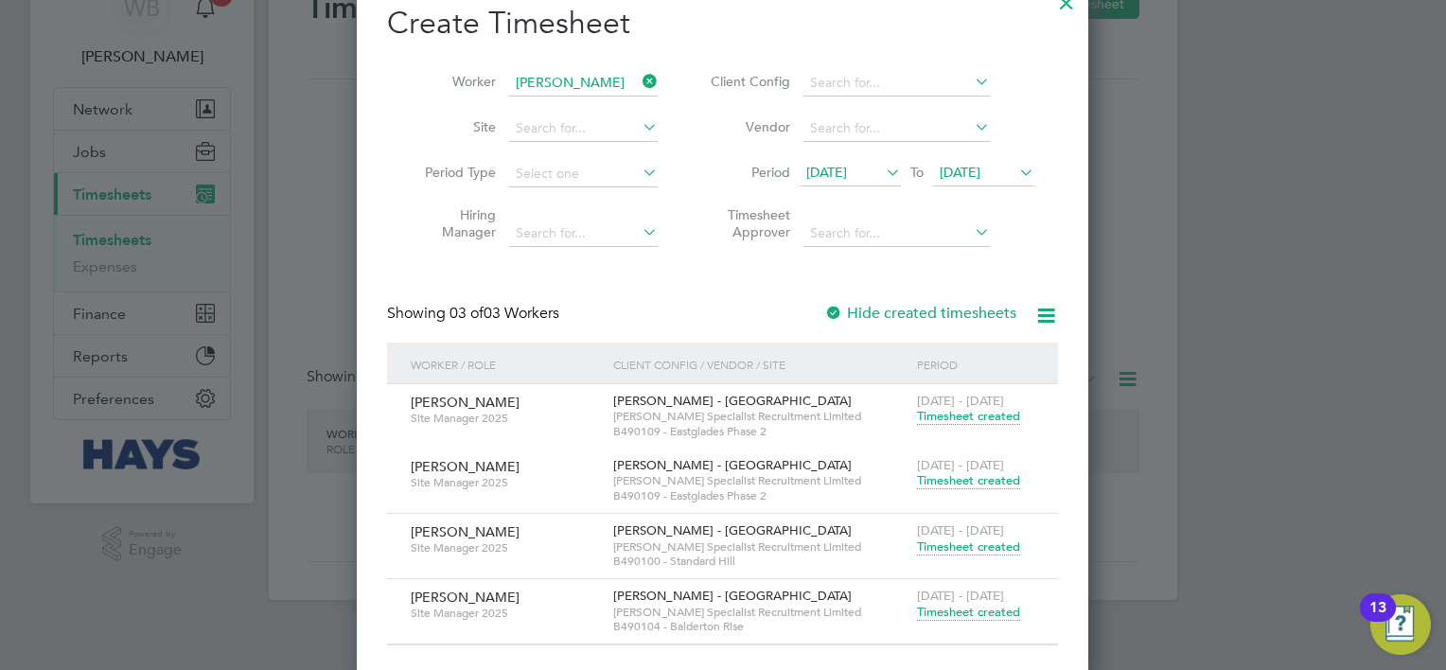
click at [963, 473] on span "Timesheet created" at bounding box center [968, 480] width 103 height 17
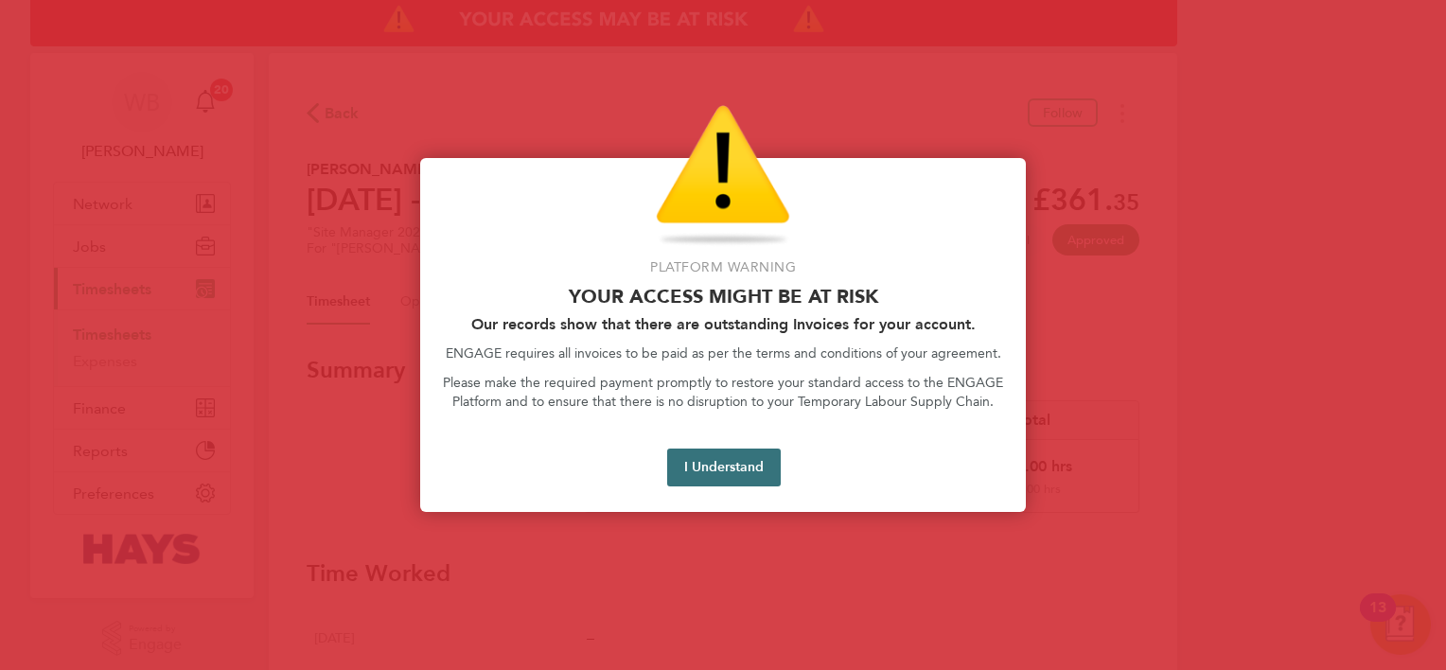
click at [689, 461] on button "I Understand" at bounding box center [724, 467] width 114 height 38
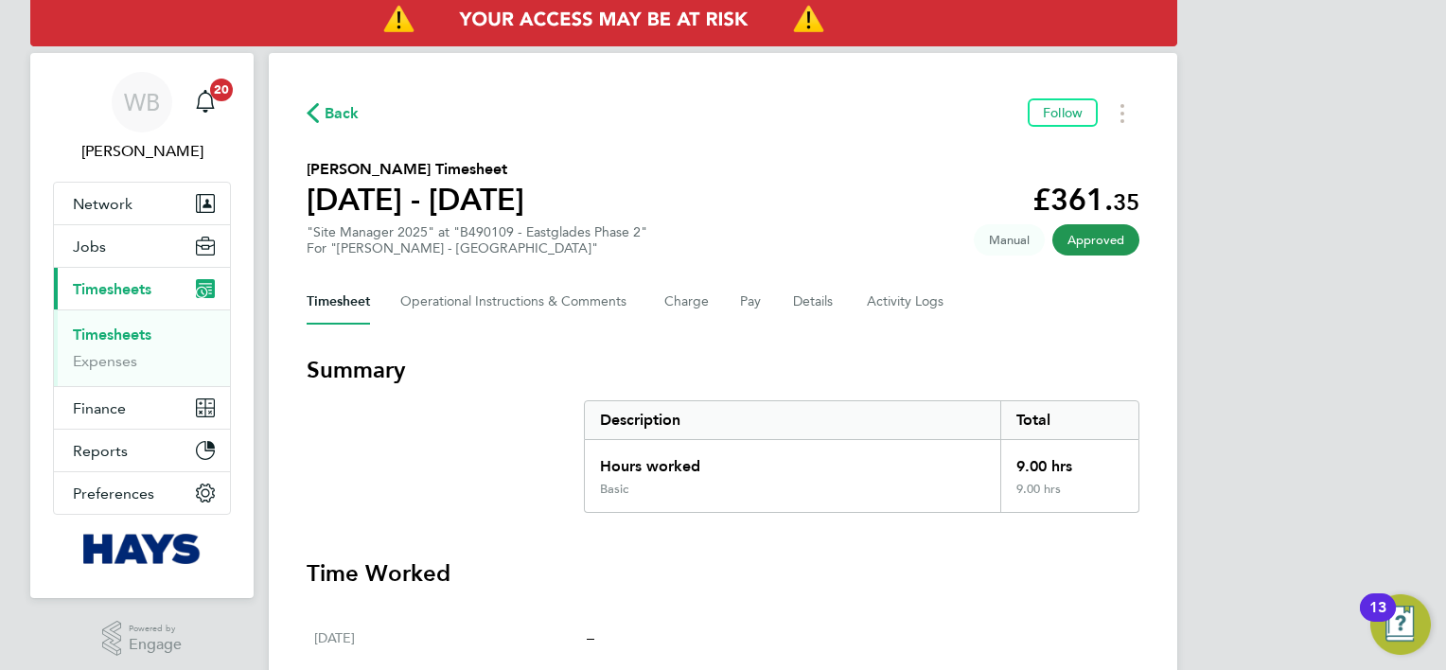
click at [355, 121] on span "Back" at bounding box center [341, 113] width 35 height 23
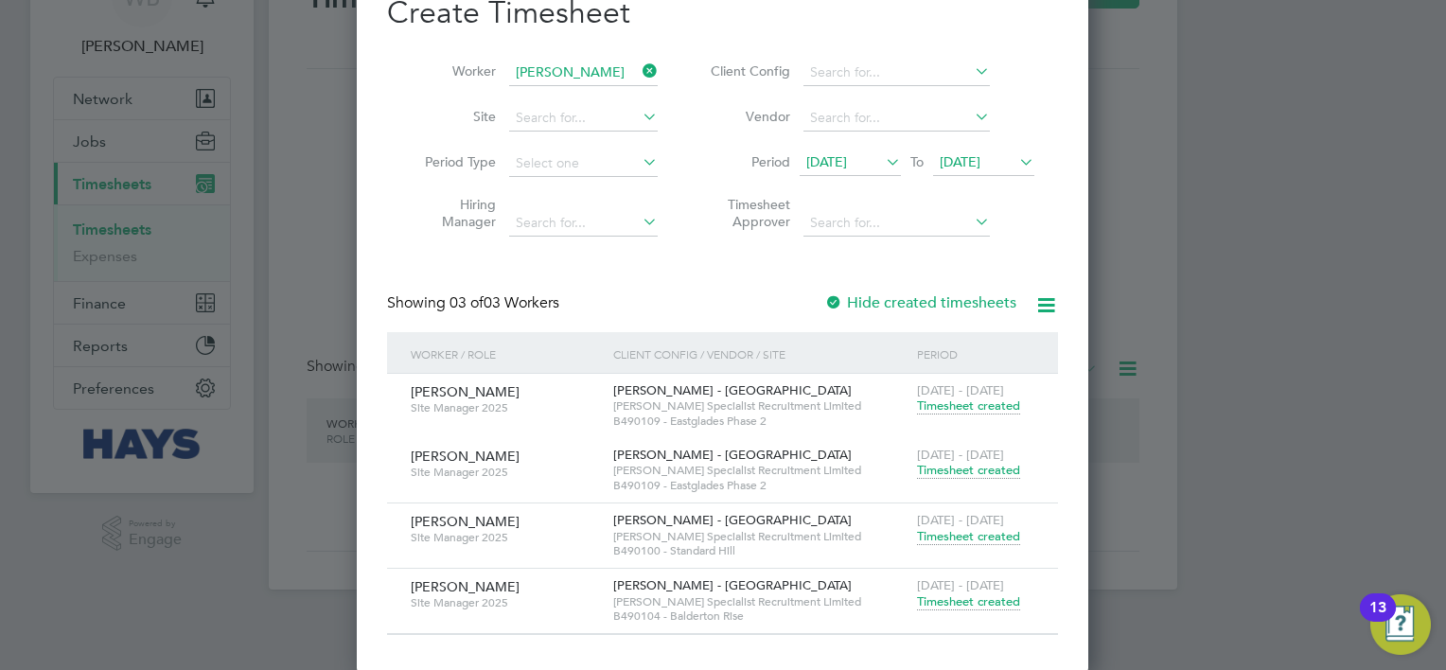
scroll to position [106, 0]
click at [975, 530] on span "Timesheet created" at bounding box center [968, 535] width 103 height 17
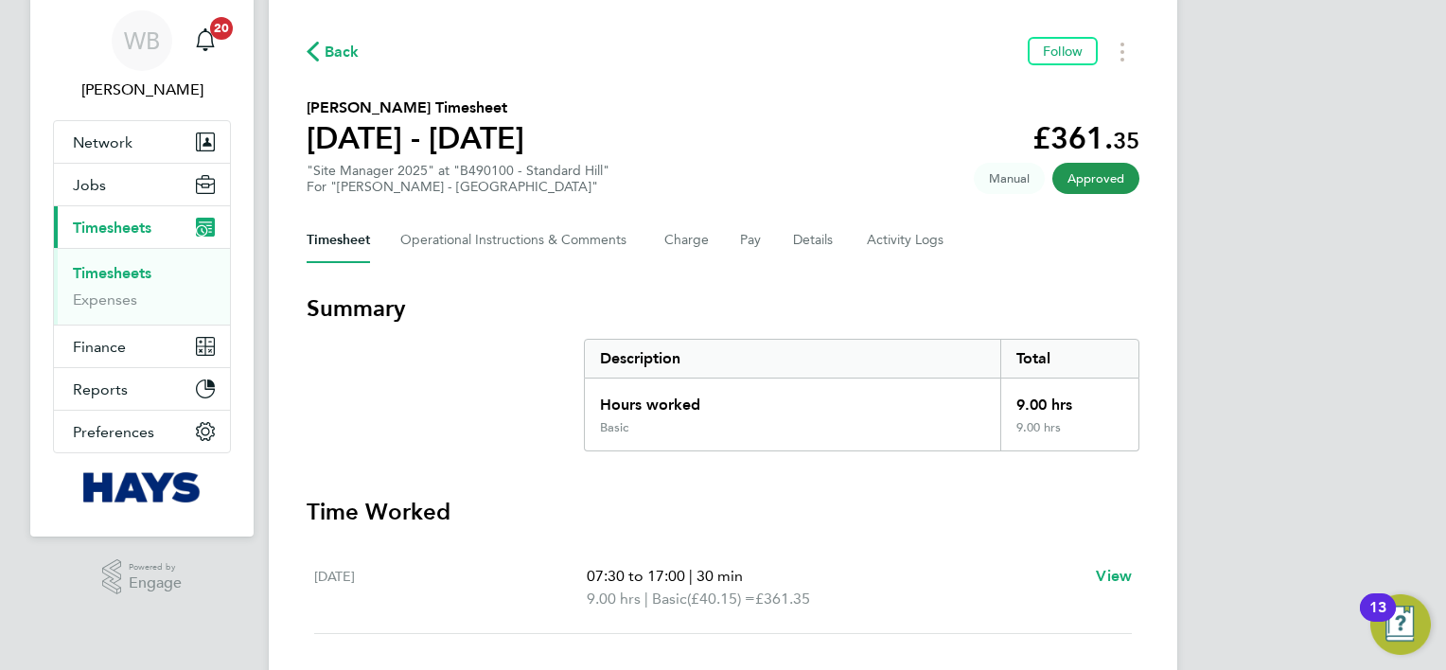
scroll to position [95, 0]
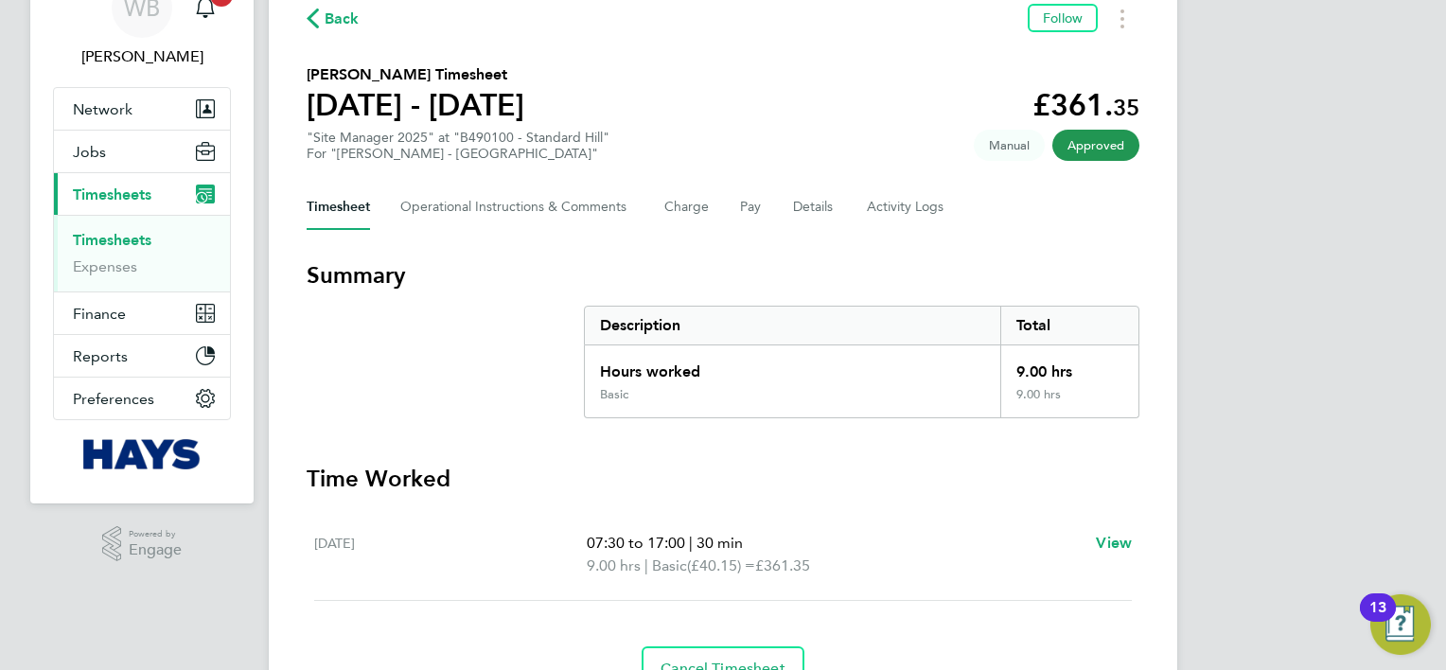
click at [326, 10] on span "Back" at bounding box center [341, 19] width 35 height 23
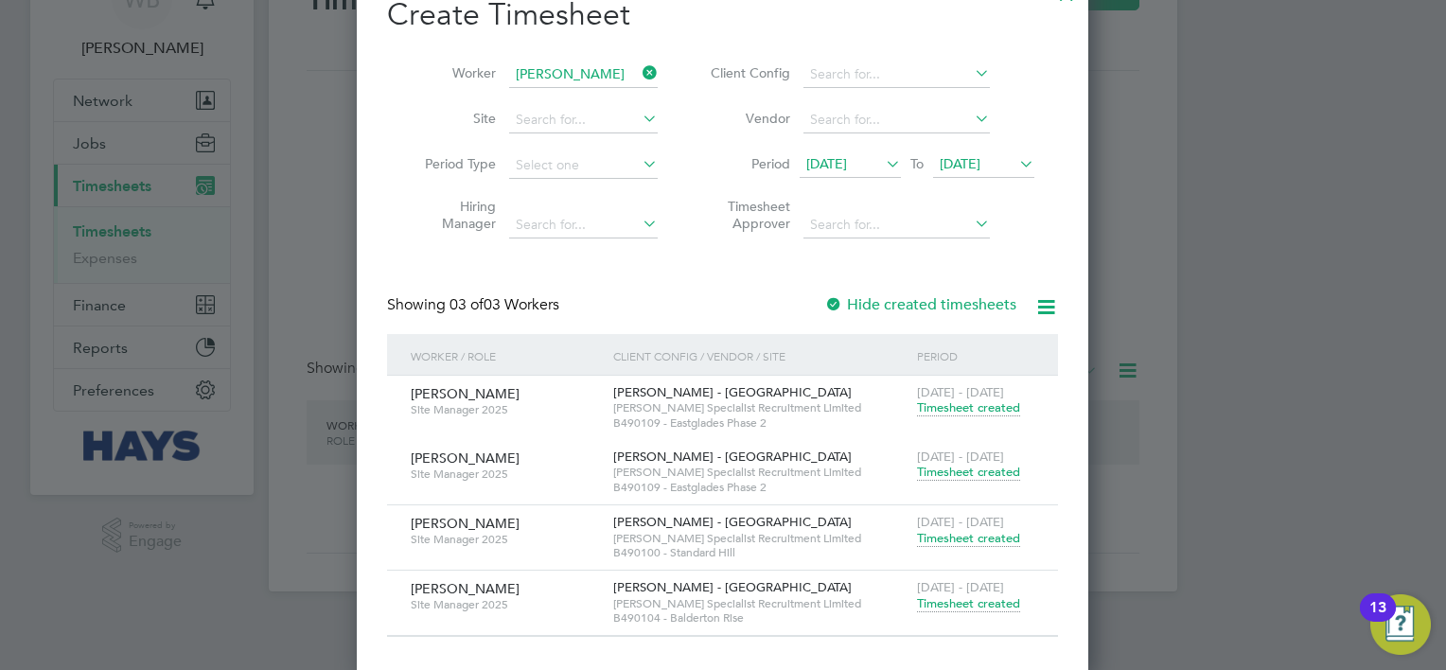
scroll to position [106, 0]
click at [985, 601] on span "Timesheet created" at bounding box center [968, 600] width 103 height 17
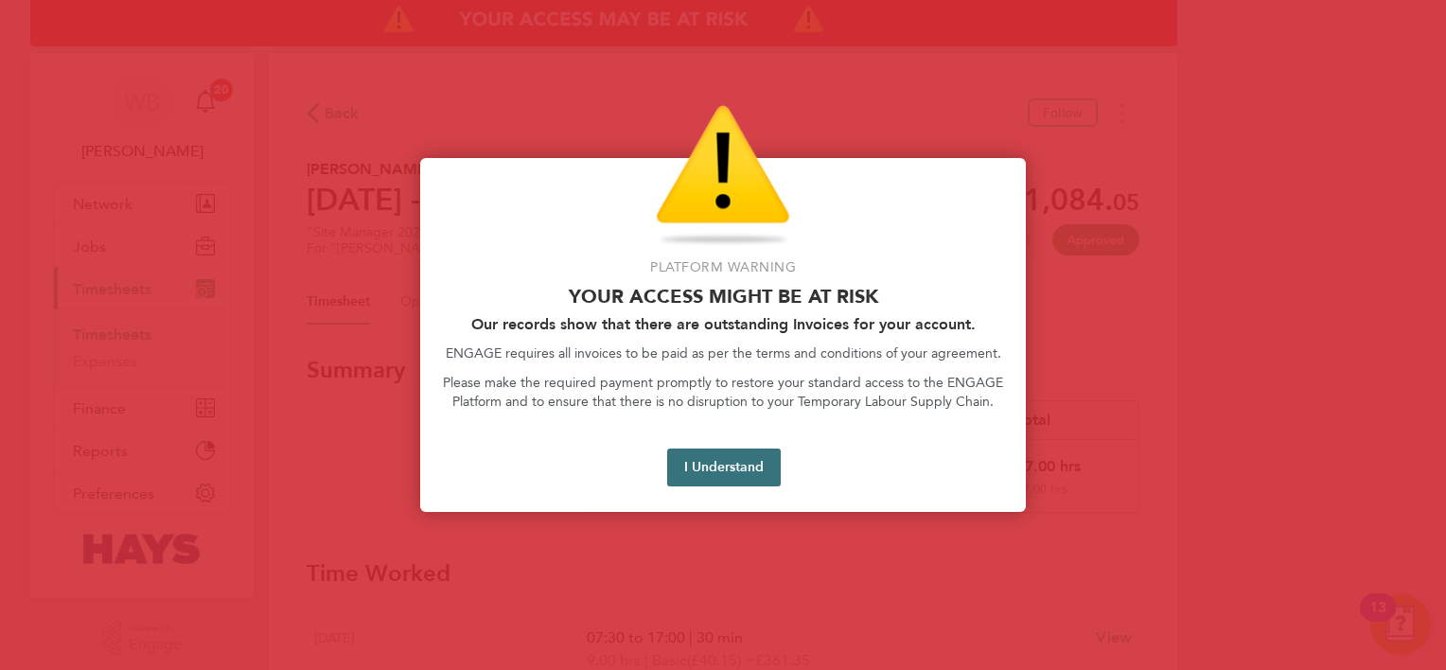
click at [715, 478] on button "I Understand" at bounding box center [724, 467] width 114 height 38
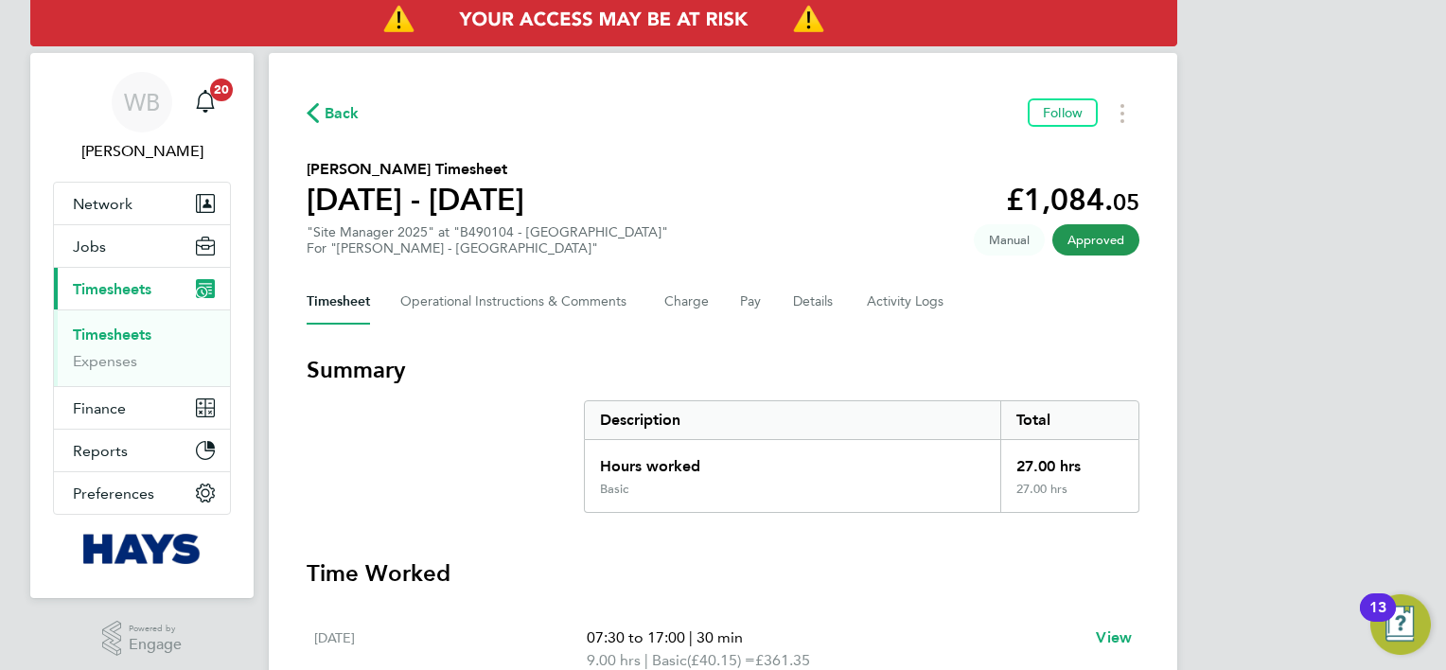
click at [336, 114] on span "Back" at bounding box center [341, 113] width 35 height 23
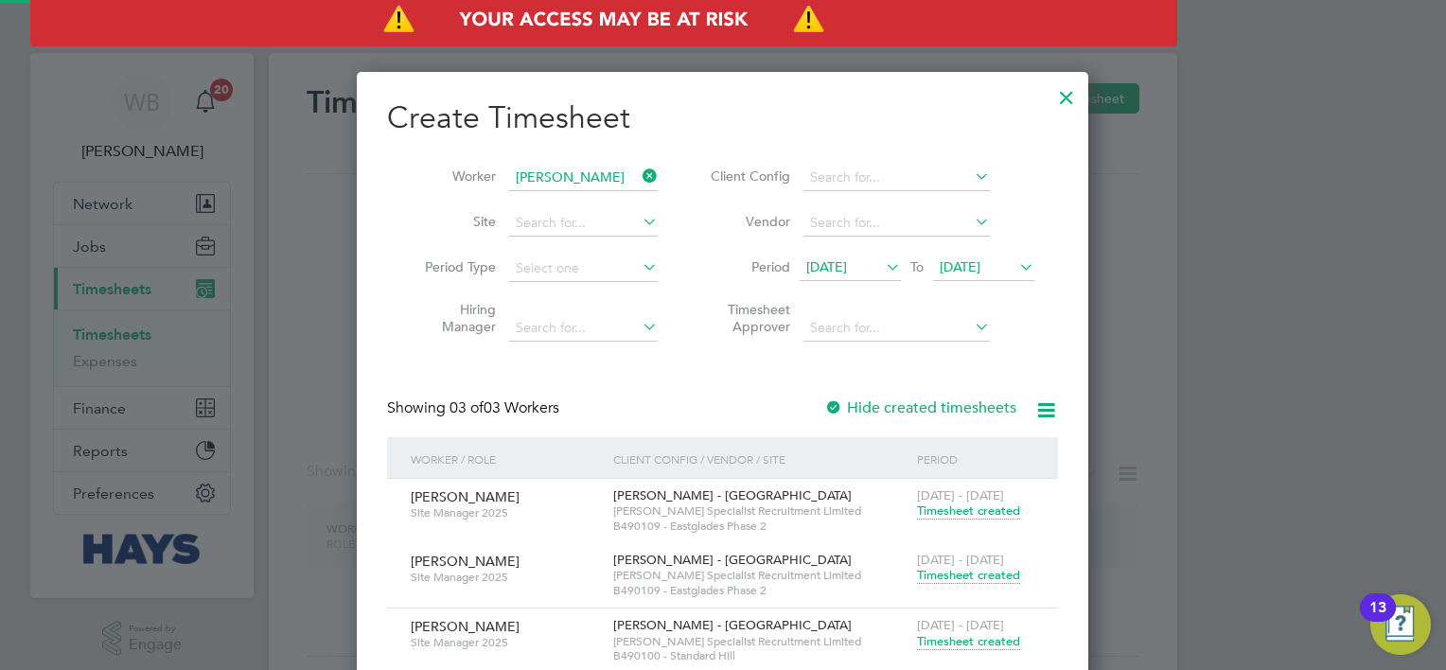
scroll to position [704, 732]
click at [571, 177] on input at bounding box center [583, 178] width 149 height 26
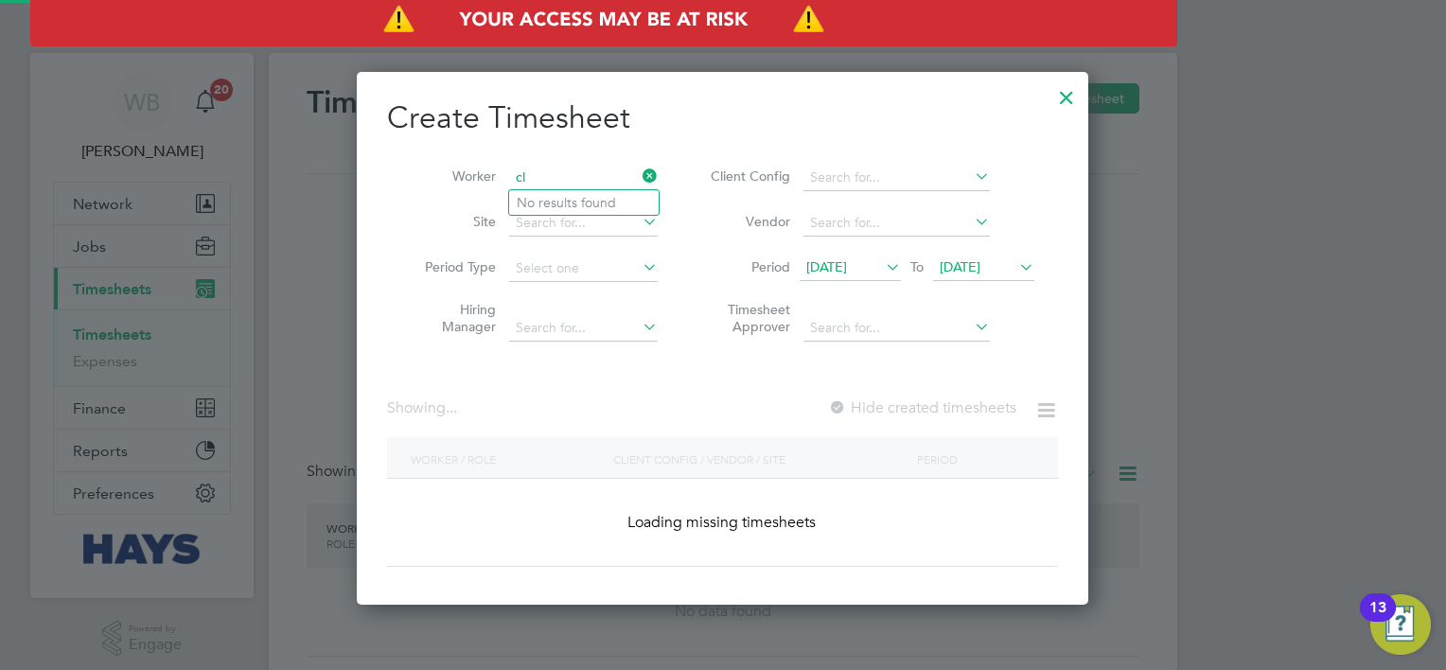
scroll to position [4105, 732]
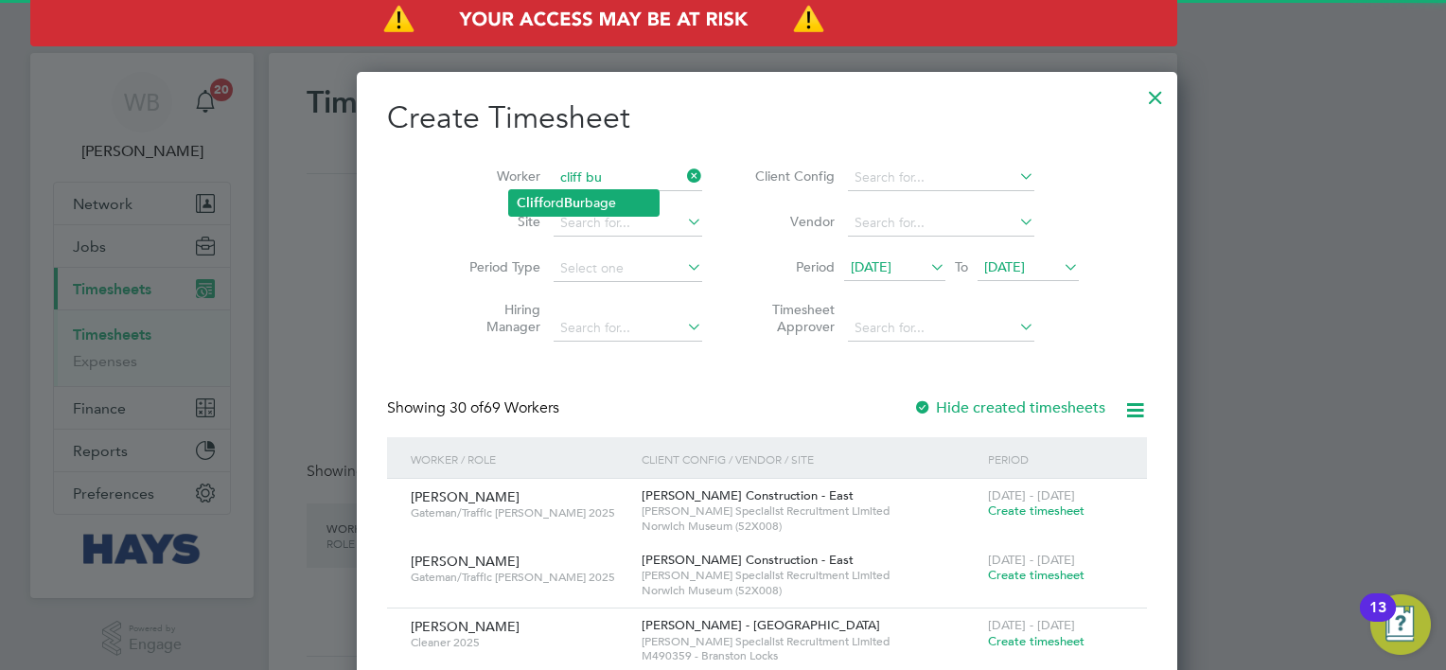
click at [583, 204] on li "[PERSON_NAME] Bu rbage" at bounding box center [583, 203] width 149 height 26
type input "[PERSON_NAME]"
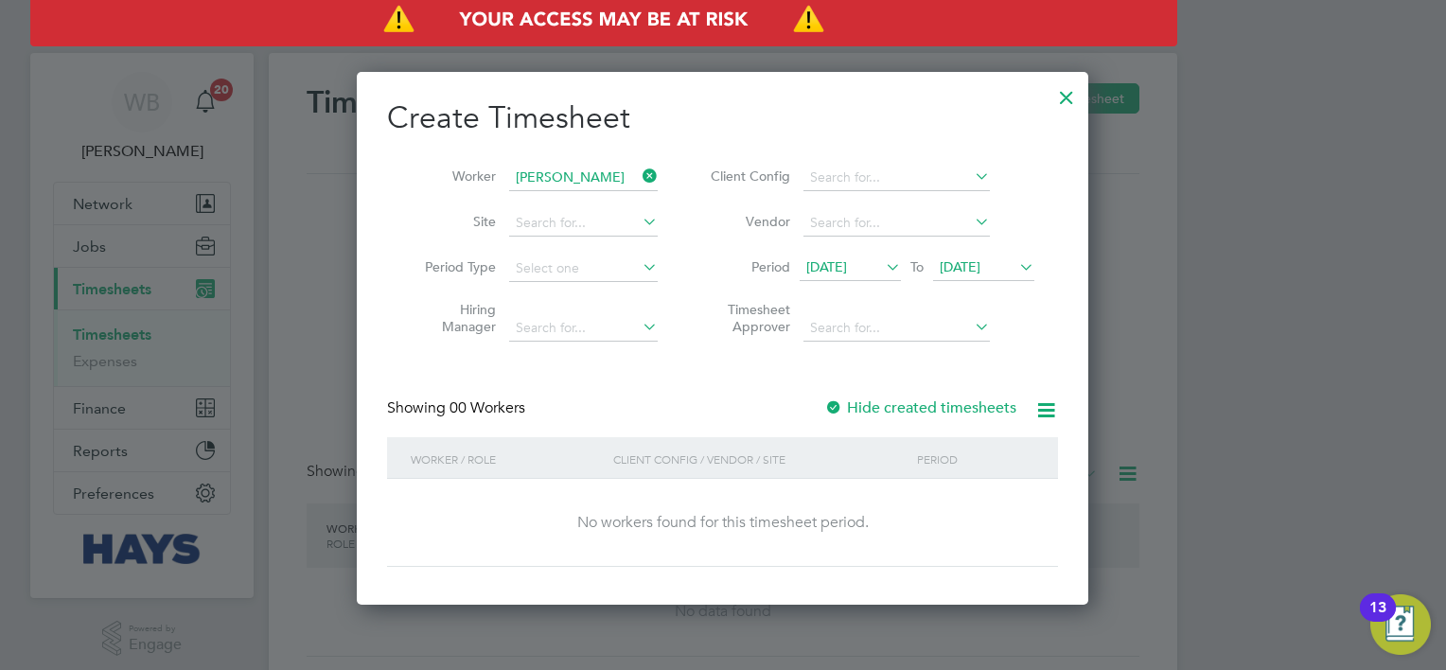
scroll to position [533, 732]
click at [885, 398] on label "Hide created timesheets" at bounding box center [920, 407] width 192 height 19
click at [876, 400] on label "Hide created timesheets" at bounding box center [920, 407] width 192 height 19
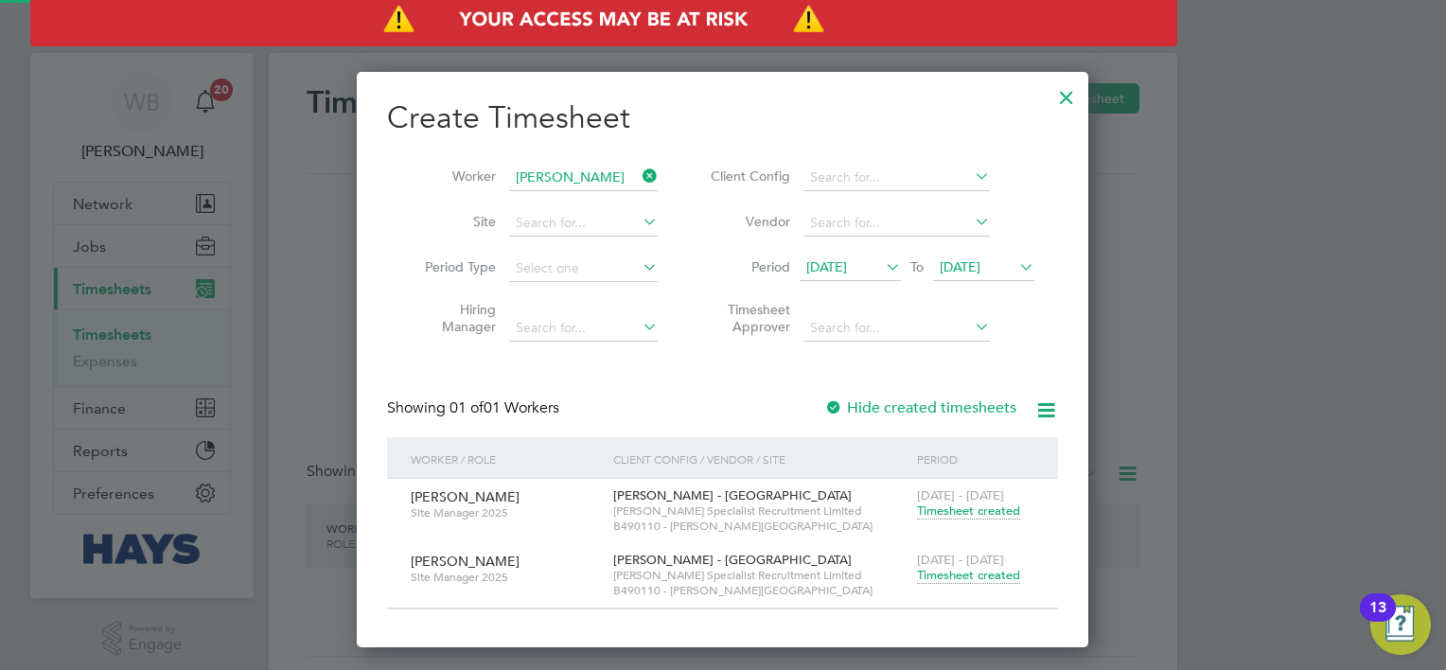
scroll to position [573, 732]
click at [940, 568] on span "Timesheet created" at bounding box center [968, 575] width 103 height 17
